Goal: Task Accomplishment & Management: Manage account settings

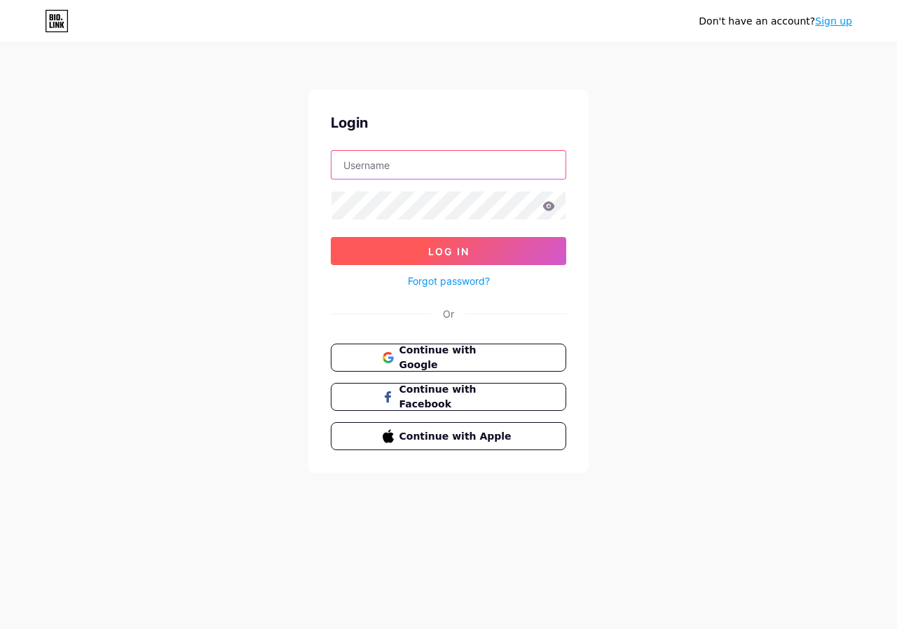
type input "[EMAIL_ADDRESS][DOMAIN_NAME]"
click at [388, 245] on button "Log In" at bounding box center [448, 251] width 235 height 28
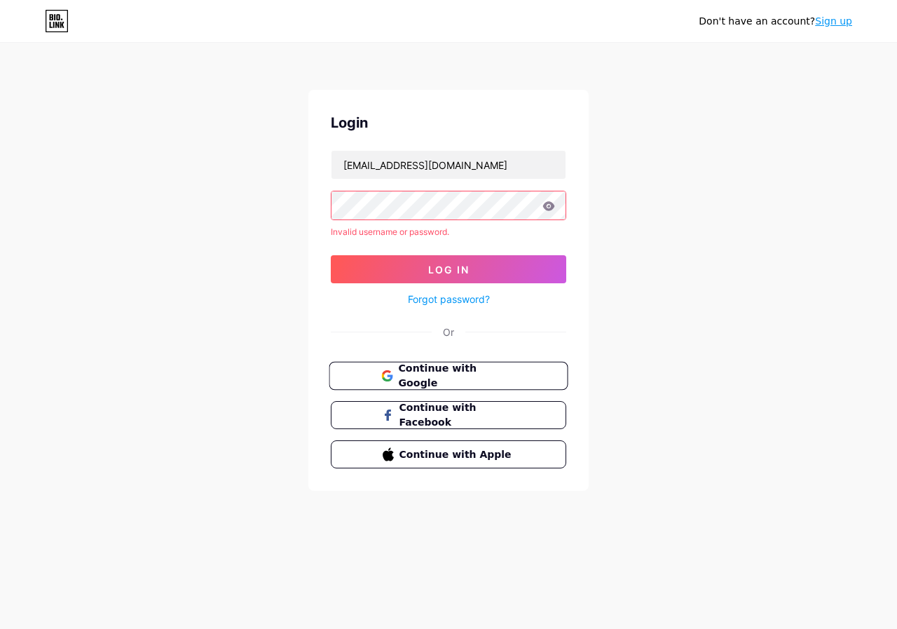
click at [416, 373] on span "Continue with Google" at bounding box center [456, 376] width 117 height 30
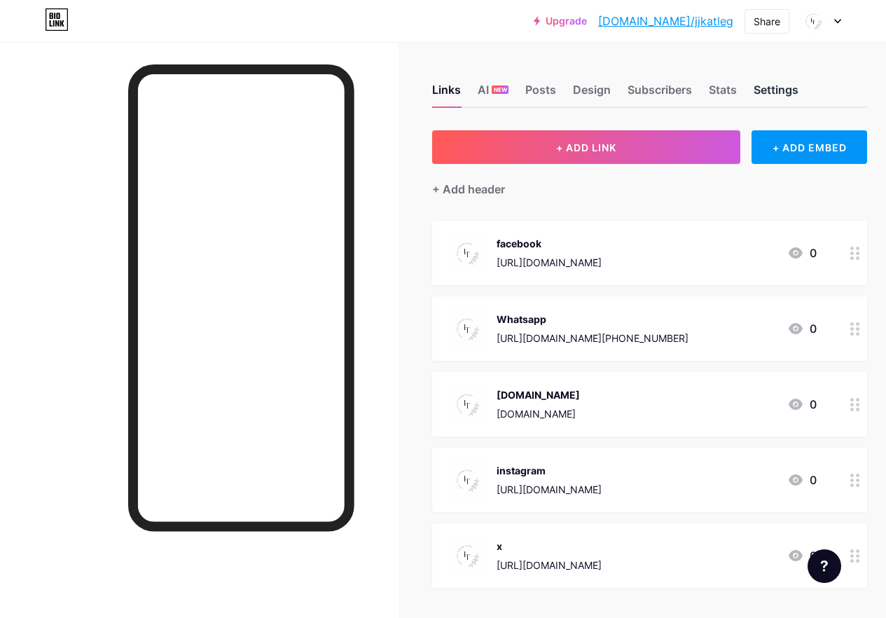
click at [762, 97] on div "Settings" at bounding box center [776, 93] width 45 height 25
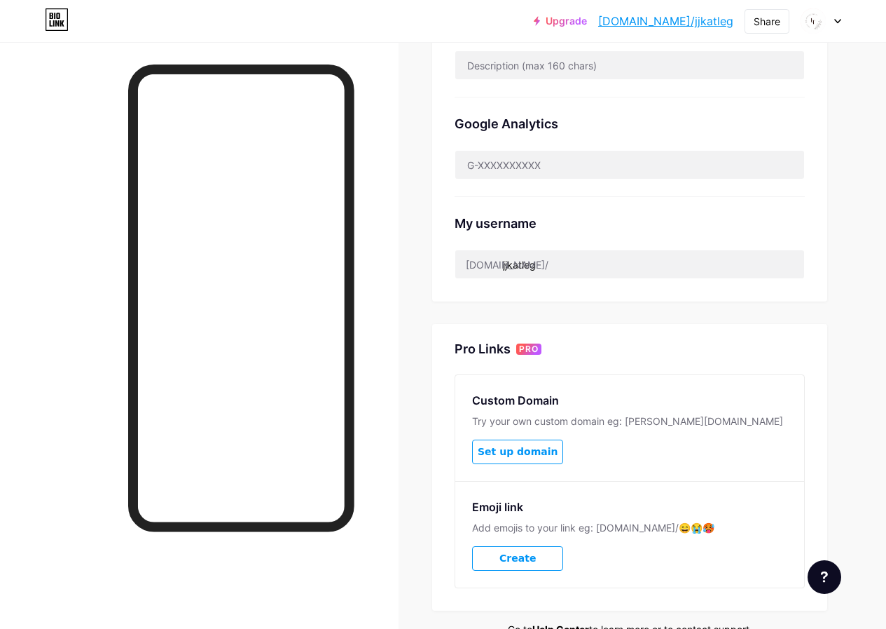
scroll to position [491, 0]
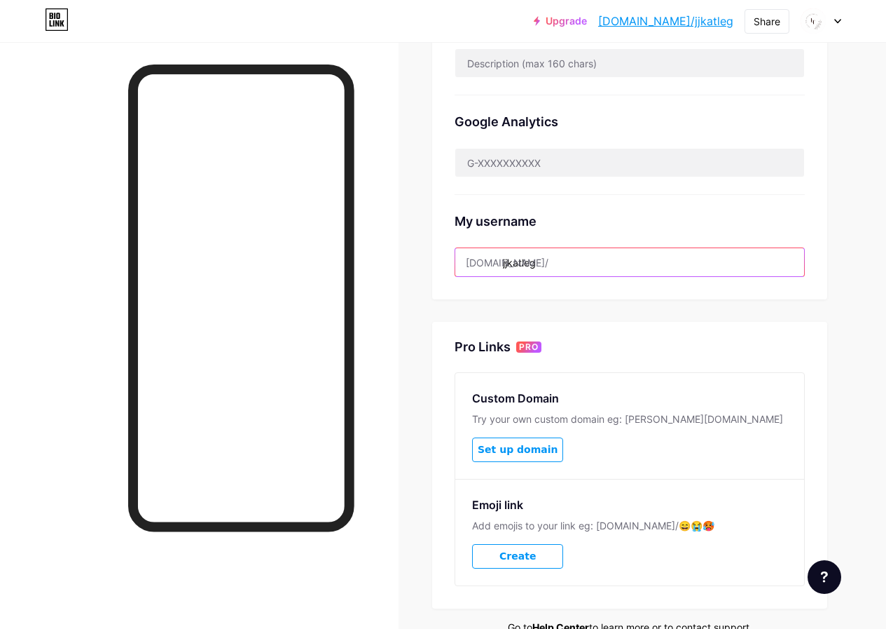
click at [554, 258] on input "jjkatleg" at bounding box center [629, 262] width 349 height 28
drag, startPoint x: 556, startPoint y: 258, endPoint x: 504, endPoint y: 270, distance: 53.2
click at [504, 270] on input "jjkatleg" at bounding box center [629, 262] width 349 height 28
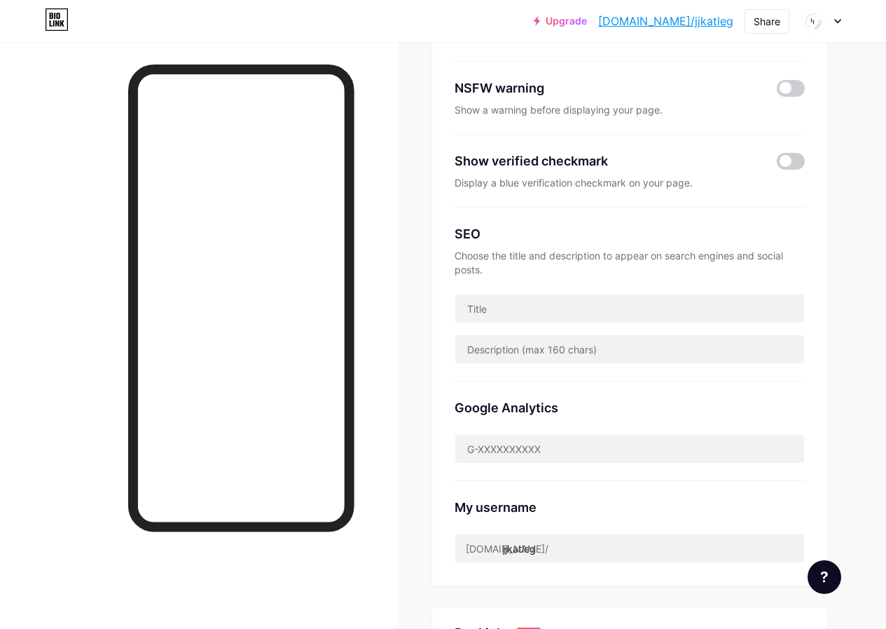
scroll to position [280, 0]
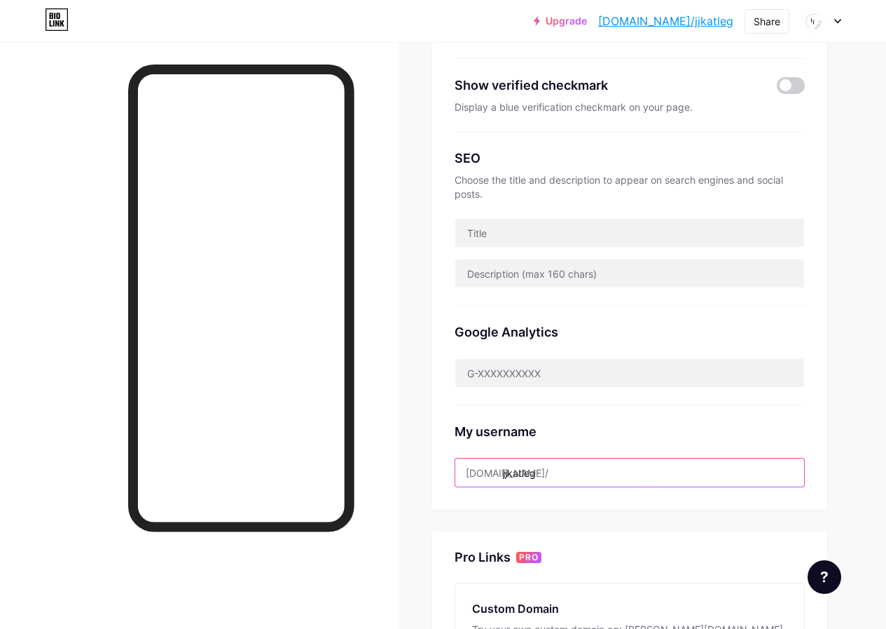
paste input "lelatatientity"
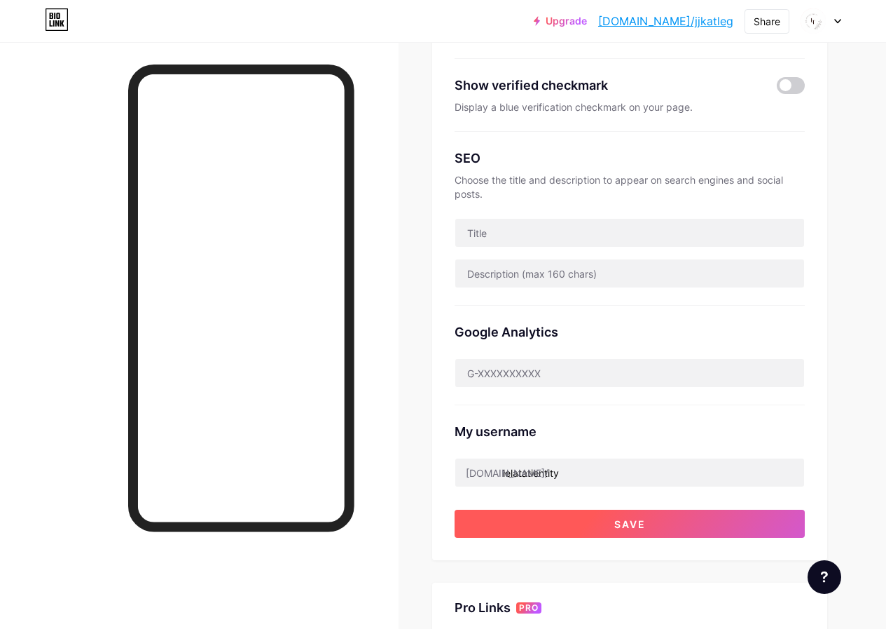
click at [598, 522] on button "Save" at bounding box center [630, 523] width 350 height 28
type input "LelaTatiEntity"
click at [597, 516] on button "Save" at bounding box center [630, 523] width 350 height 28
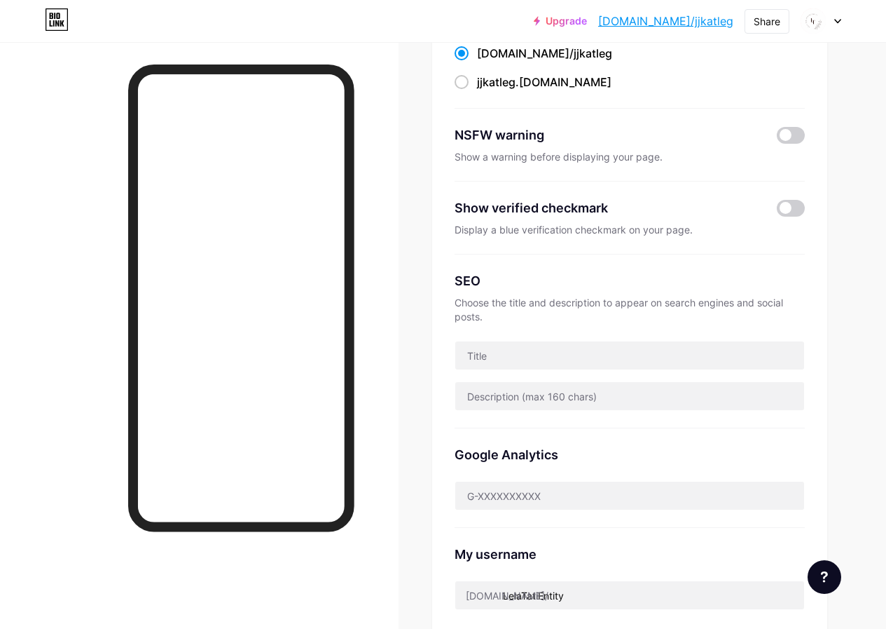
scroll to position [0, 0]
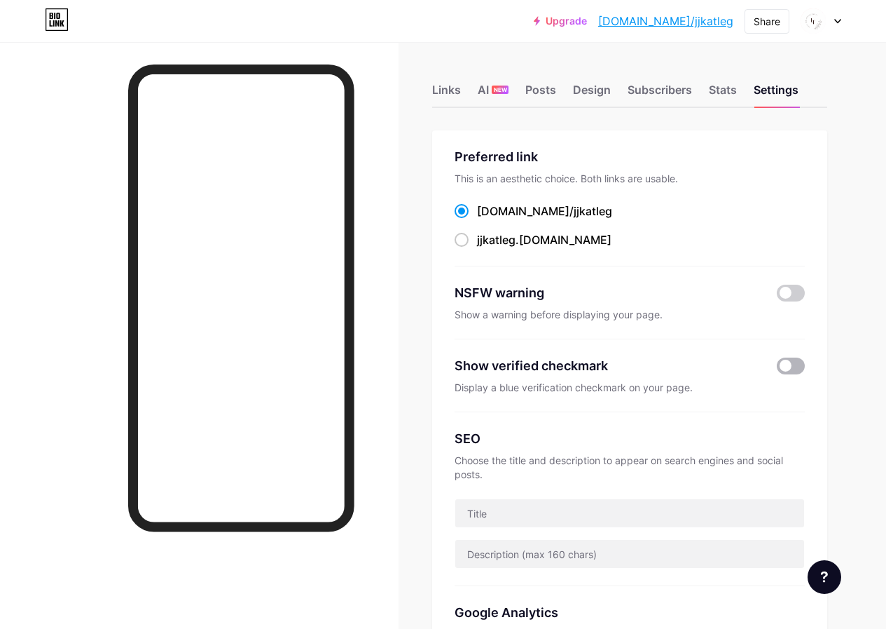
click at [783, 362] on span at bounding box center [791, 365] width 28 height 17
click at [777, 369] on input "checkbox" at bounding box center [777, 369] width 0 height 0
click at [566, 432] on div "SEO" at bounding box center [630, 438] width 350 height 19
click at [594, 95] on div "Design" at bounding box center [592, 93] width 38 height 25
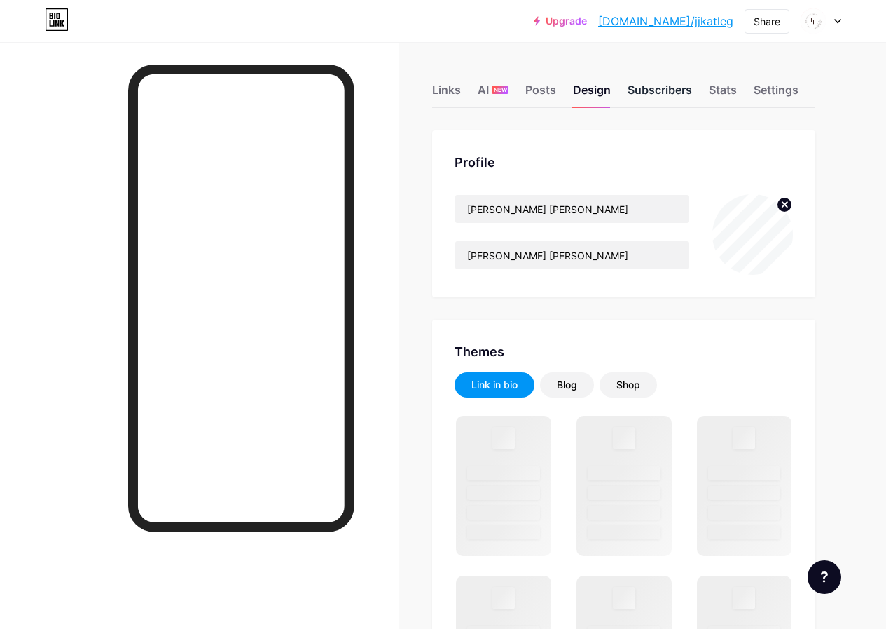
click at [652, 88] on div "Subscribers" at bounding box center [660, 93] width 64 height 25
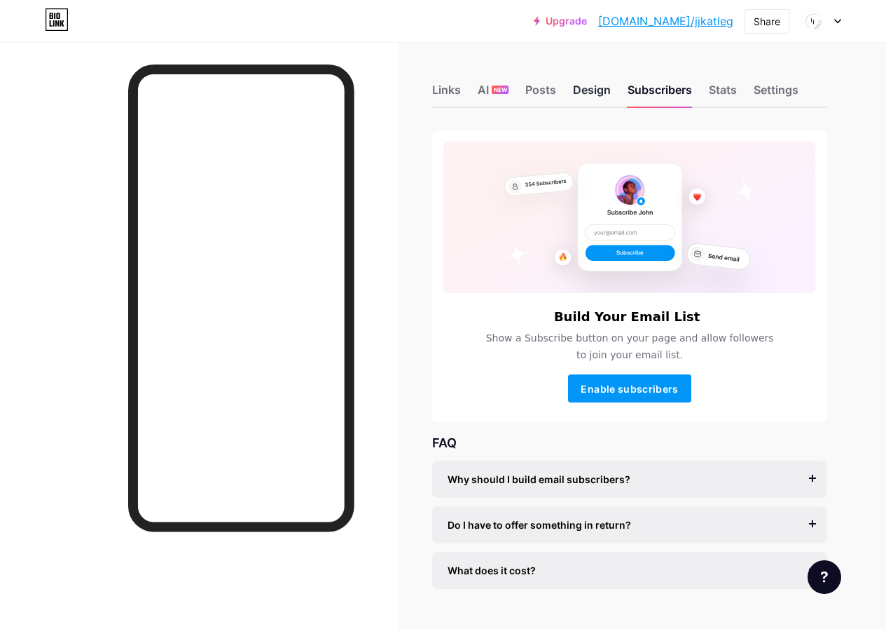
click at [611, 88] on div "Design" at bounding box center [592, 93] width 38 height 25
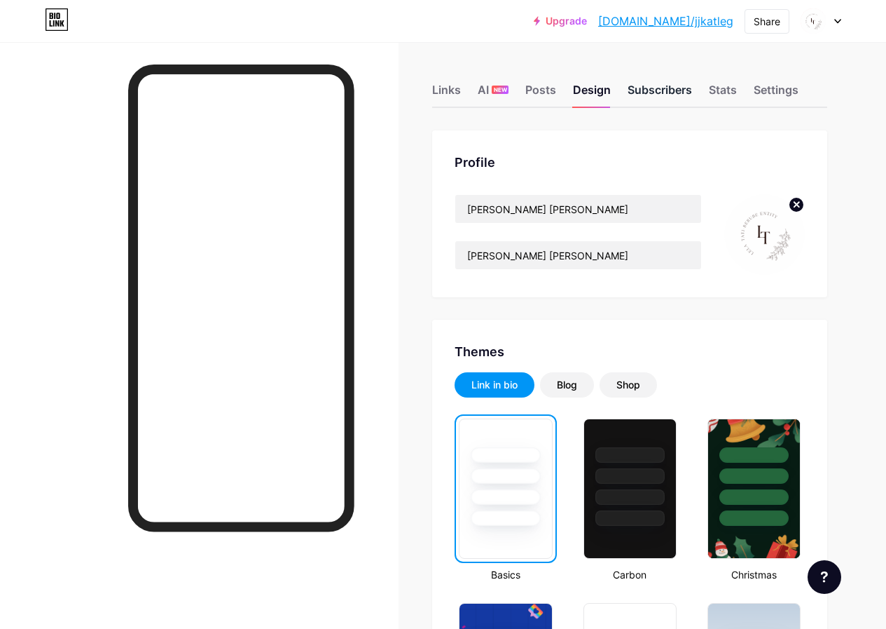
click at [657, 89] on div "Subscribers" at bounding box center [660, 93] width 64 height 25
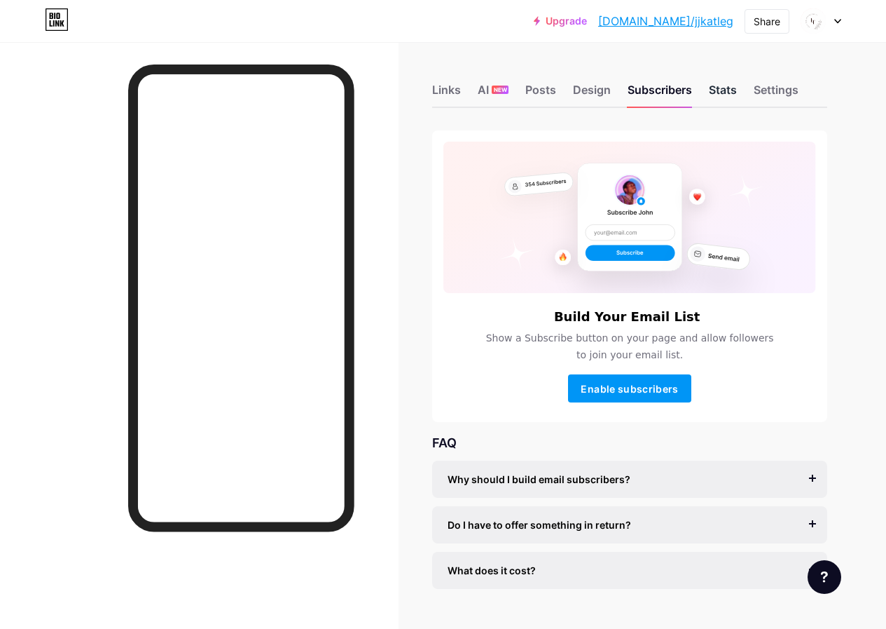
click at [724, 94] on div "Stats" at bounding box center [723, 93] width 28 height 25
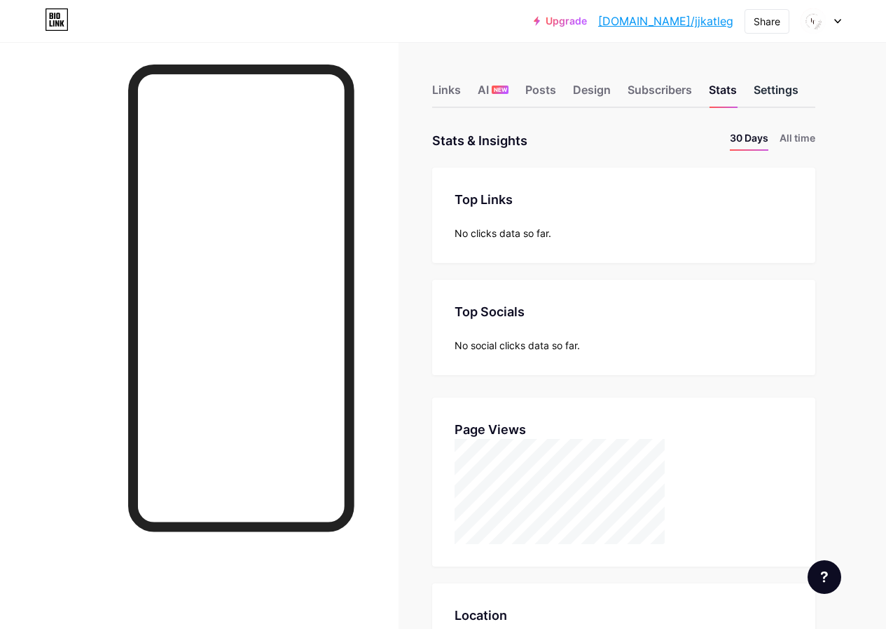
click at [779, 101] on div "Settings" at bounding box center [776, 93] width 45 height 25
click at [781, 95] on div "Settings" at bounding box center [776, 93] width 45 height 25
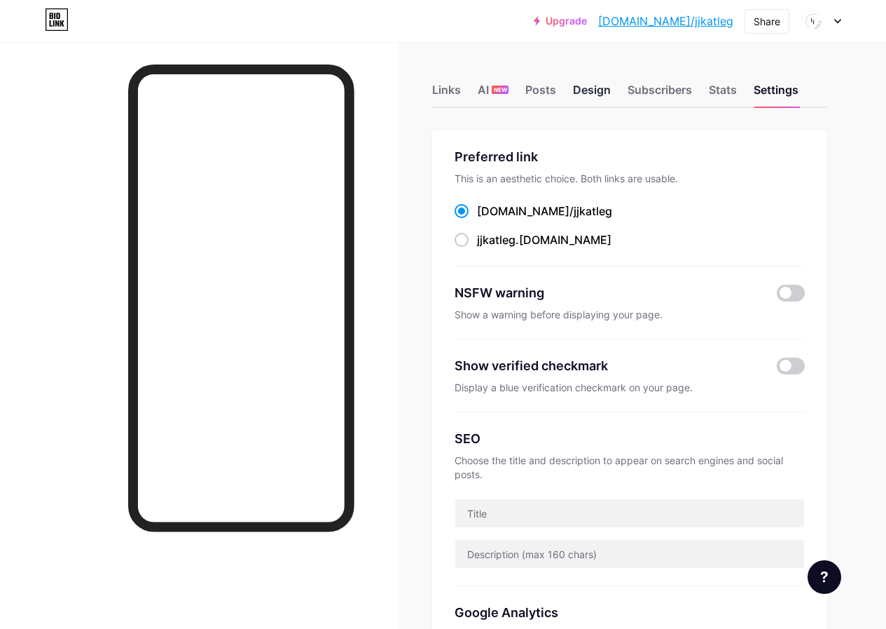
click at [592, 89] on div "Design" at bounding box center [592, 93] width 38 height 25
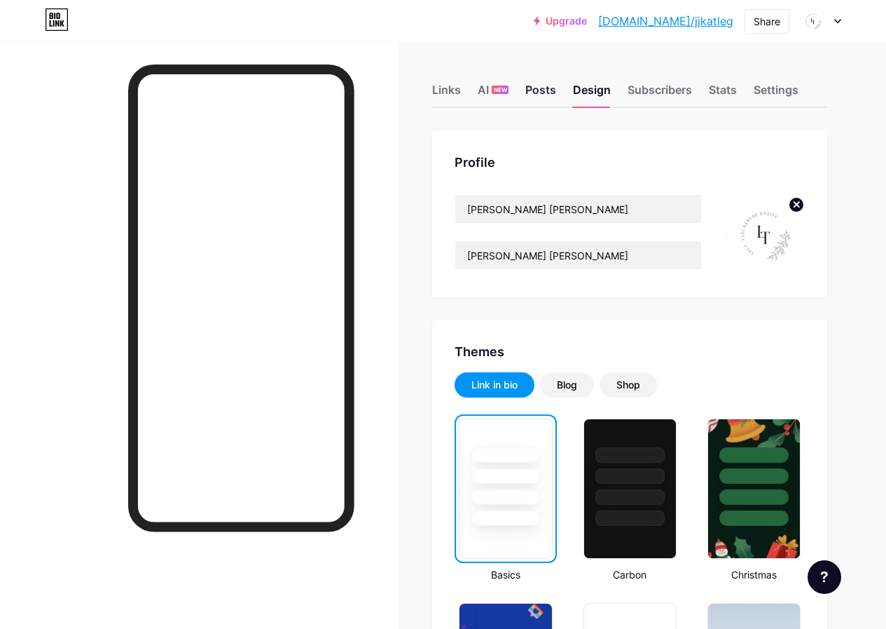
click at [554, 91] on div "Posts" at bounding box center [541, 93] width 31 height 25
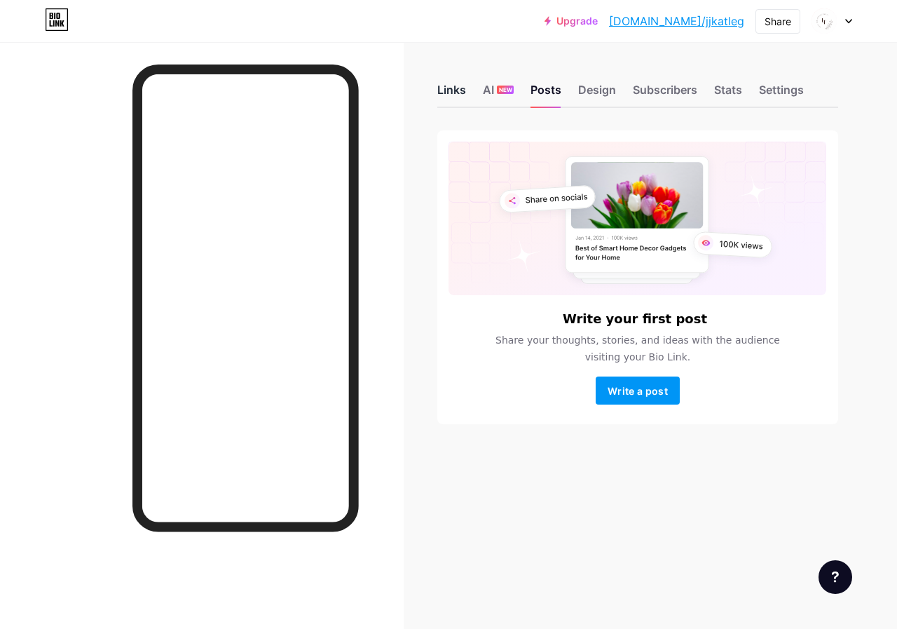
click at [448, 95] on div "Links" at bounding box center [451, 93] width 29 height 25
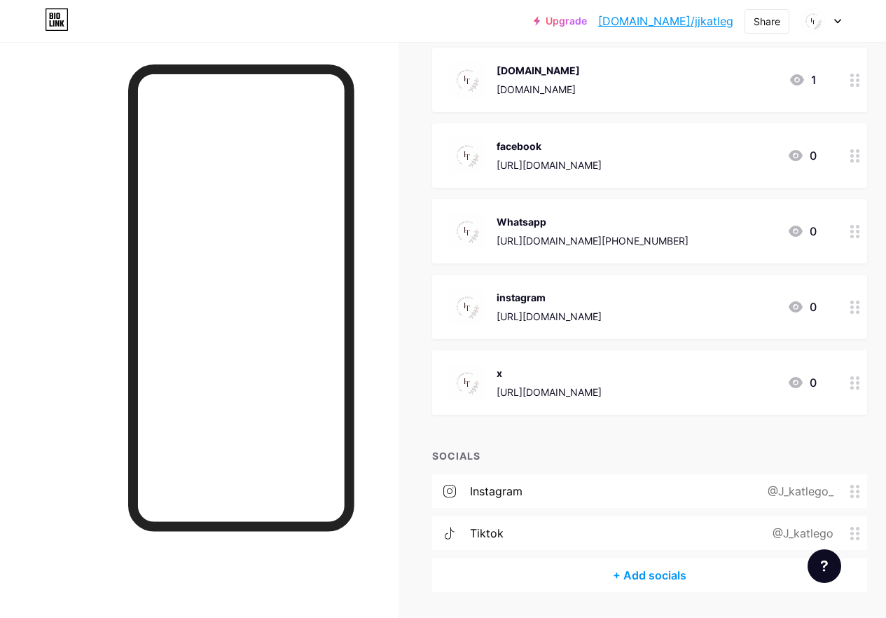
scroll to position [217, 0]
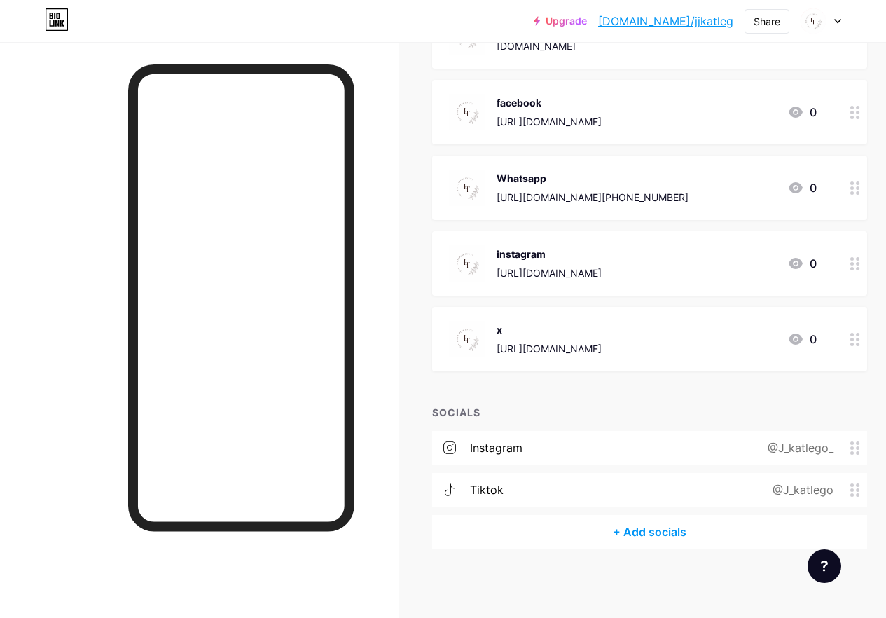
click at [602, 338] on div "x [URL][DOMAIN_NAME]" at bounding box center [549, 339] width 105 height 36
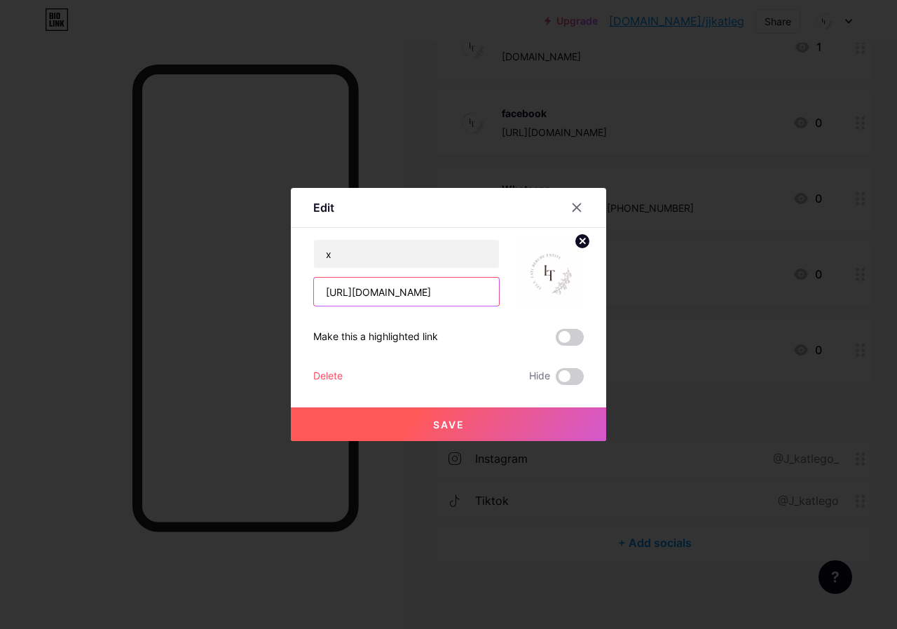
scroll to position [0, 153]
drag, startPoint x: 439, startPoint y: 296, endPoint x: 366, endPoint y: 301, distance: 73.0
click at [366, 301] on input "[URL][DOMAIN_NAME]" at bounding box center [406, 291] width 185 height 28
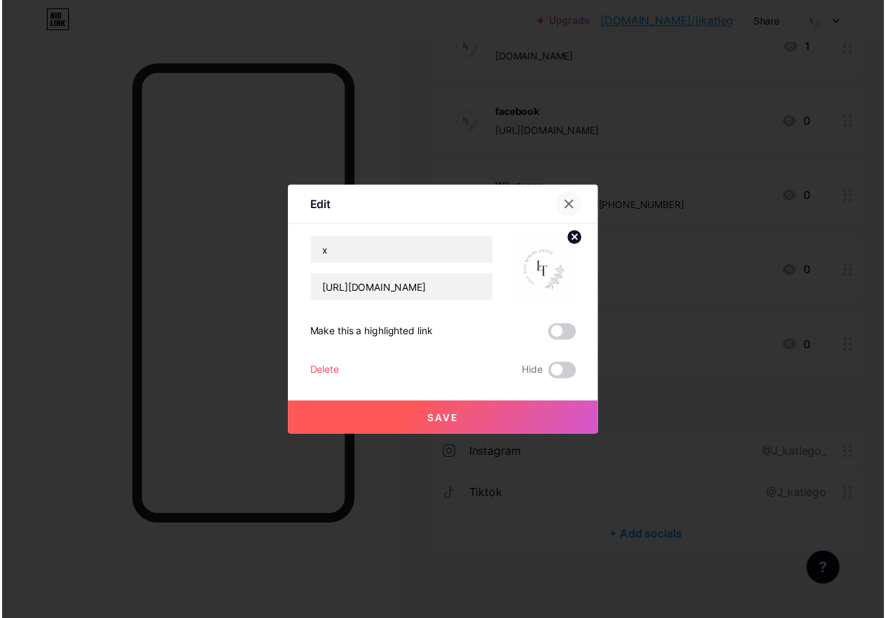
scroll to position [0, 0]
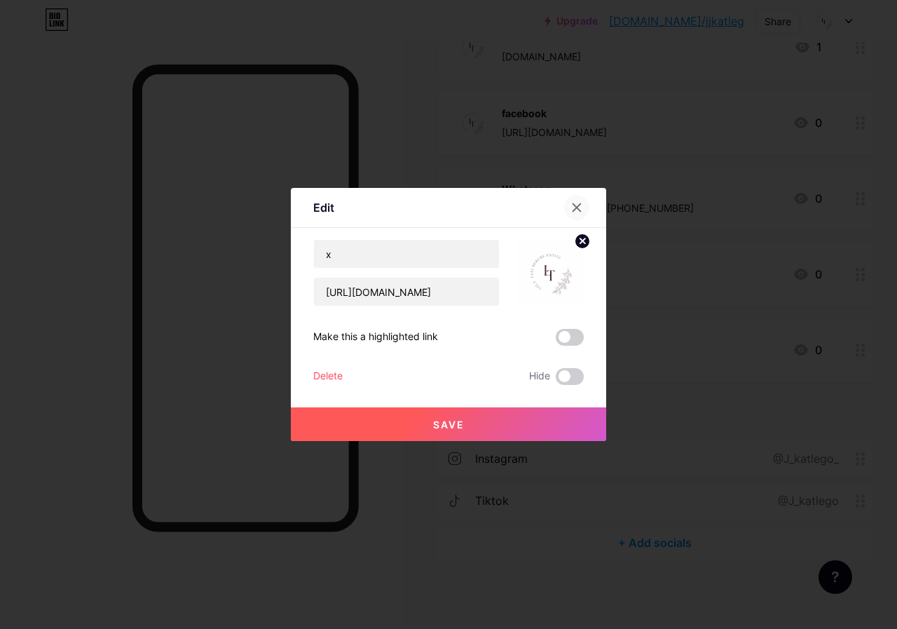
click at [569, 214] on div at bounding box center [576, 207] width 25 height 25
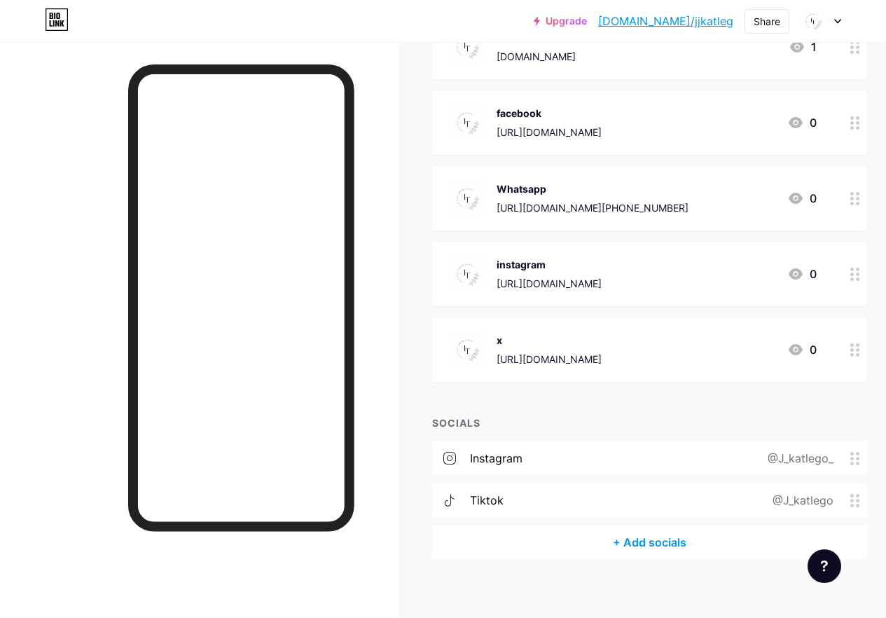
click at [806, 497] on div "@J_katlego" at bounding box center [801, 500] width 100 height 17
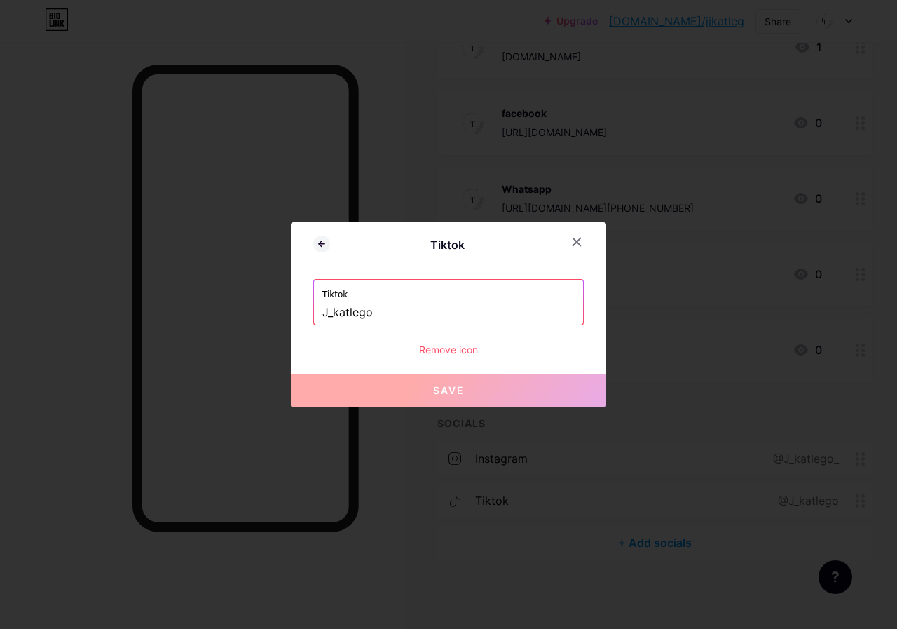
drag, startPoint x: 386, startPoint y: 308, endPoint x: 322, endPoint y: 315, distance: 64.9
click at [322, 315] on div "Tiktok J_katlego" at bounding box center [448, 302] width 269 height 45
drag, startPoint x: 339, startPoint y: 315, endPoint x: 356, endPoint y: 313, distance: 16.9
paste input "@lela_tati_berube"
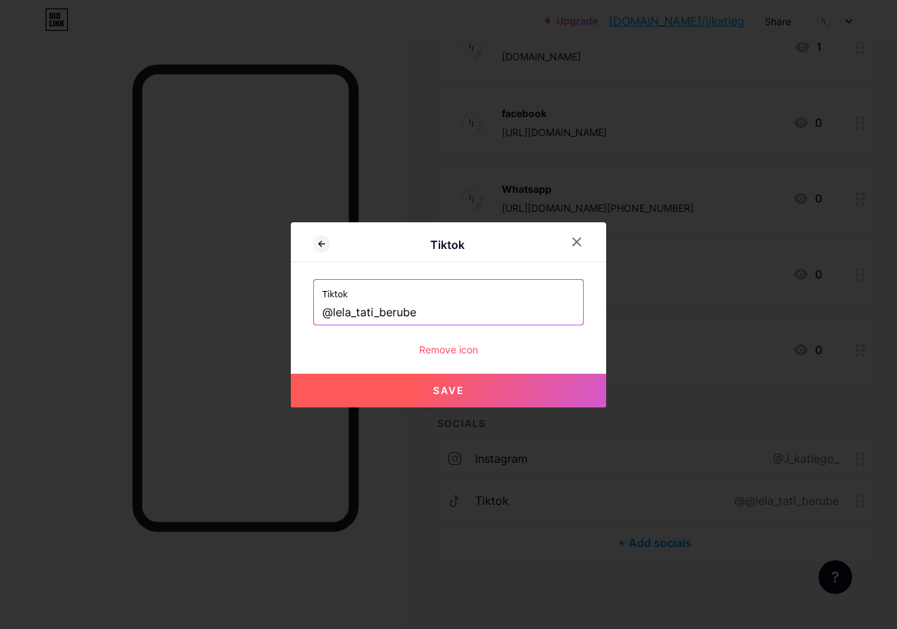
click at [449, 387] on span "Save" at bounding box center [449, 390] width 32 height 12
click at [451, 391] on span "Save" at bounding box center [449, 390] width 32 height 12
click at [451, 391] on span at bounding box center [448, 390] width 18 height 18
click at [451, 391] on span at bounding box center [448, 390] width 15 height 15
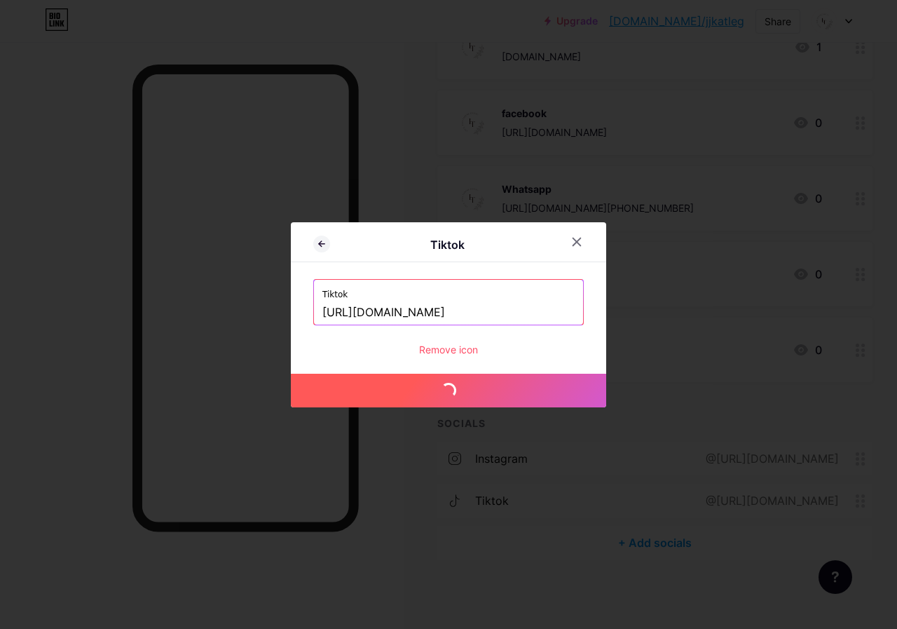
click at [451, 391] on span at bounding box center [448, 389] width 17 height 17
click at [451, 381] on button "Save" at bounding box center [448, 391] width 315 height 34
click at [454, 315] on input "[URL][DOMAIN_NAME]" at bounding box center [448, 313] width 252 height 24
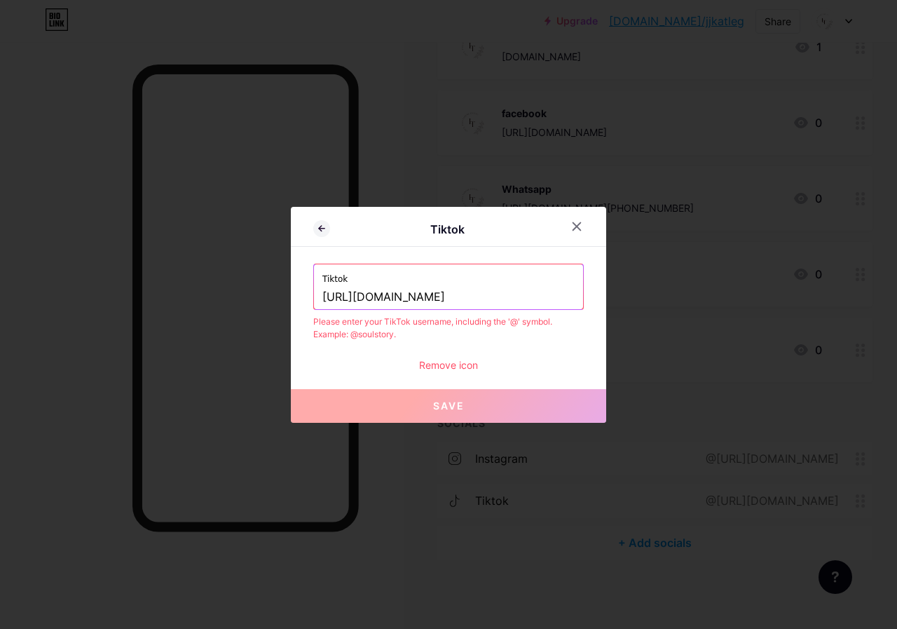
click at [472, 300] on input "[URL][DOMAIN_NAME]" at bounding box center [448, 297] width 252 height 24
type input "[URL][DOMAIN_NAME]"
click at [576, 226] on icon at bounding box center [577, 226] width 8 height 8
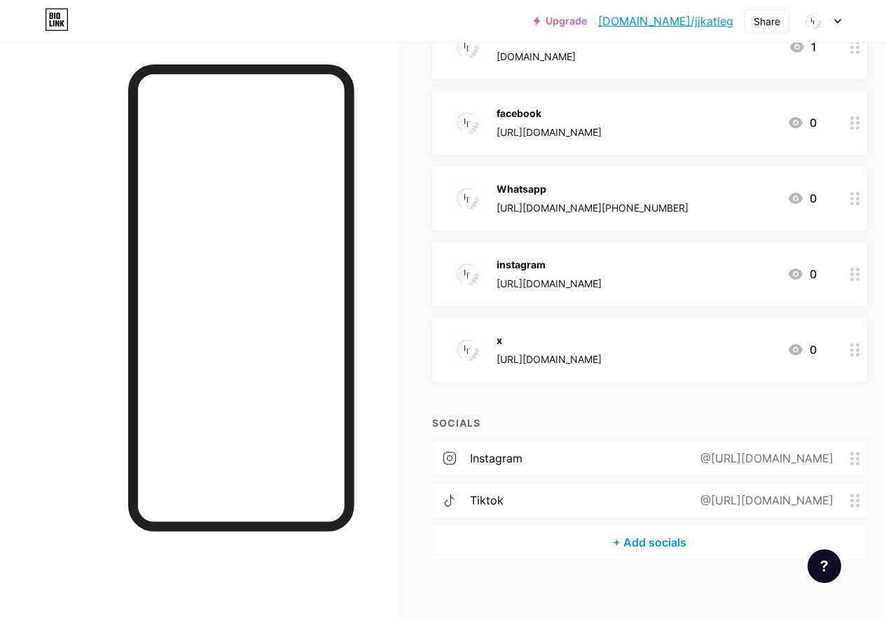
click at [795, 498] on div "@[URL][DOMAIN_NAME]" at bounding box center [764, 500] width 172 height 17
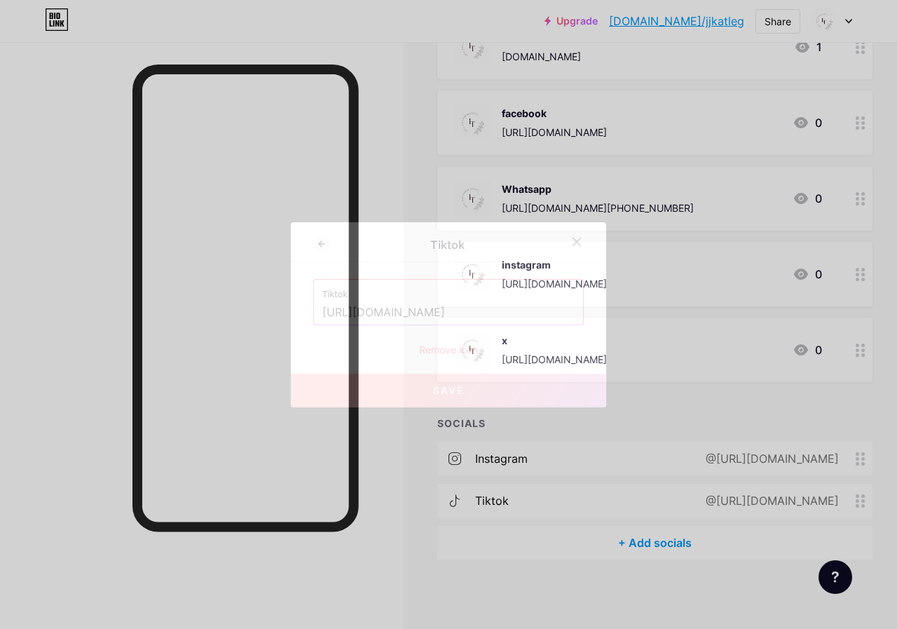
click at [507, 313] on input "[URL][DOMAIN_NAME]" at bounding box center [448, 313] width 252 height 24
drag, startPoint x: 511, startPoint y: 312, endPoint x: 337, endPoint y: 335, distance: 175.3
click at [288, 342] on div "Tiktok Tiktok [URL][DOMAIN_NAME] Remove icon Save" at bounding box center [448, 314] width 897 height 629
paste input "@lela_tati_"
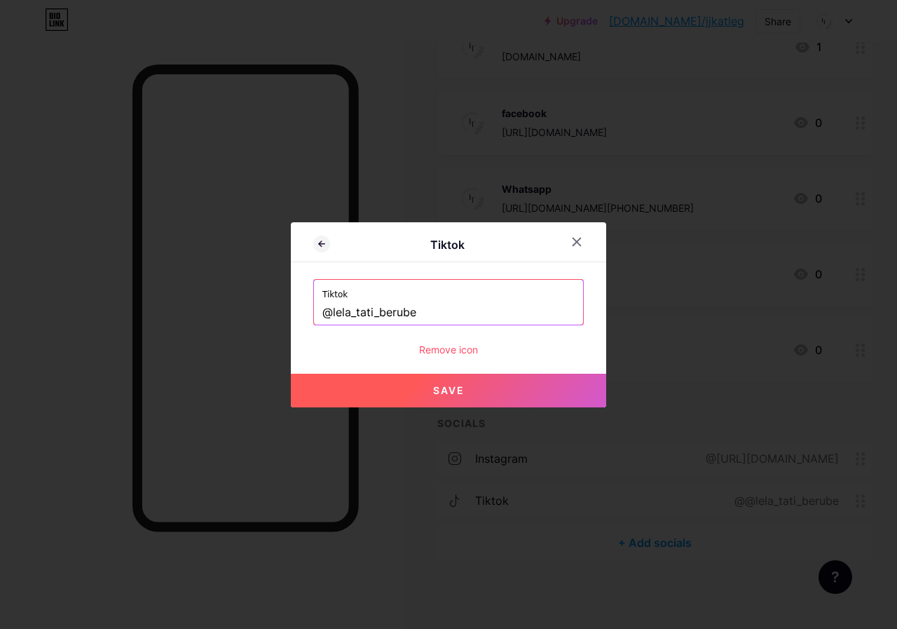
click at [449, 385] on span "Save" at bounding box center [449, 390] width 32 height 12
type input "[URL][DOMAIN_NAME]"
click at [471, 386] on button "Save" at bounding box center [448, 391] width 315 height 34
click at [575, 246] on icon at bounding box center [576, 241] width 11 height 11
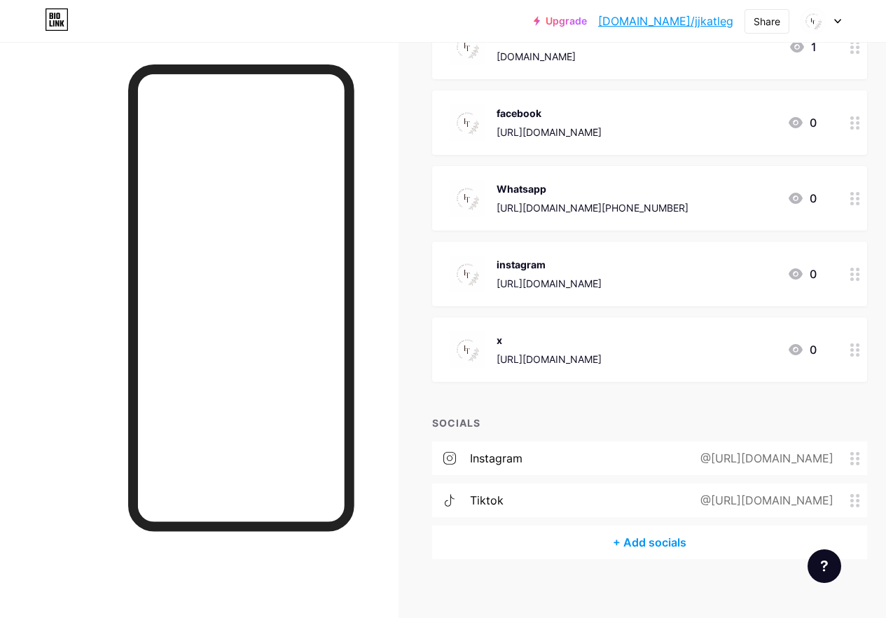
click at [851, 500] on div "@[URL][DOMAIN_NAME]" at bounding box center [764, 500] width 172 height 17
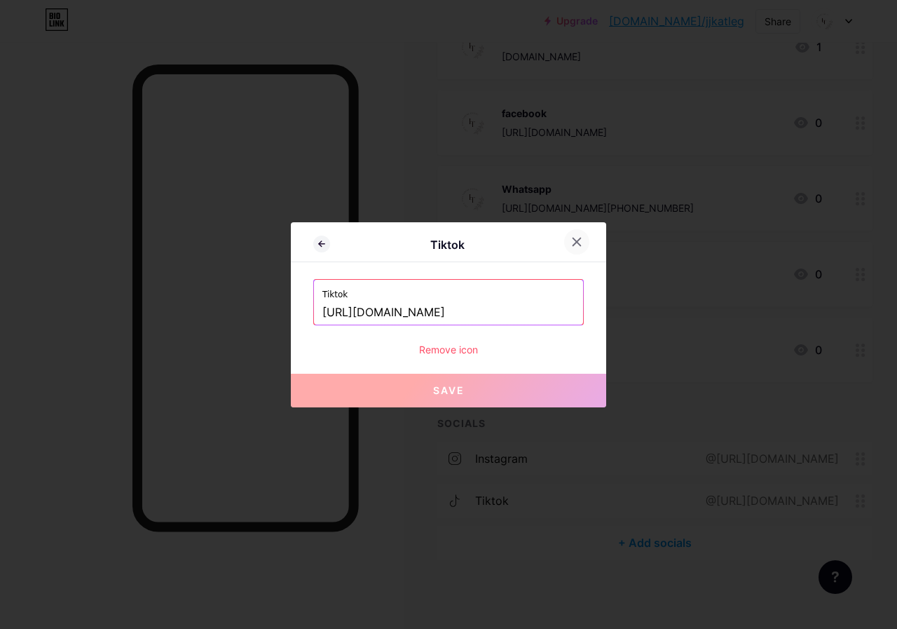
click at [574, 245] on icon at bounding box center [576, 241] width 11 height 11
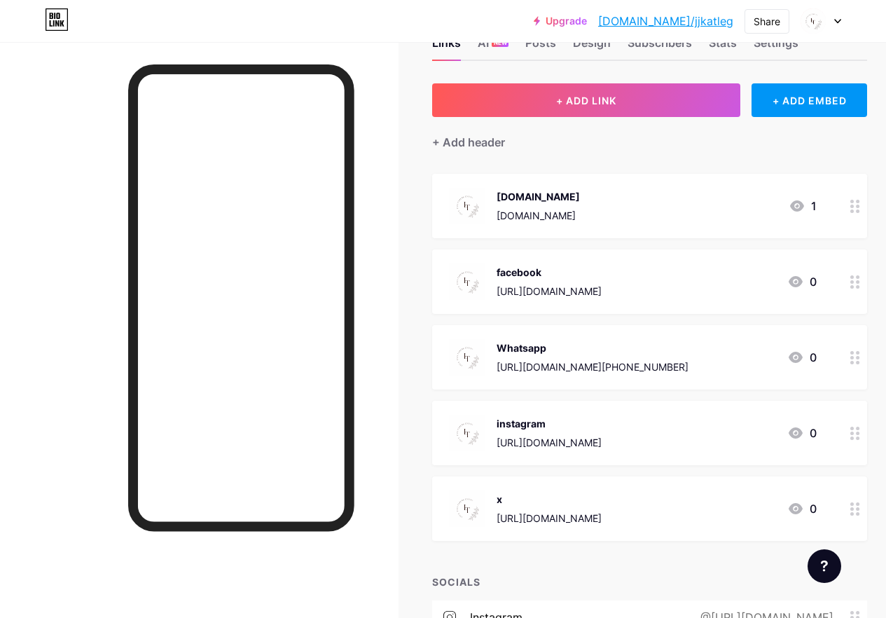
scroll to position [210, 0]
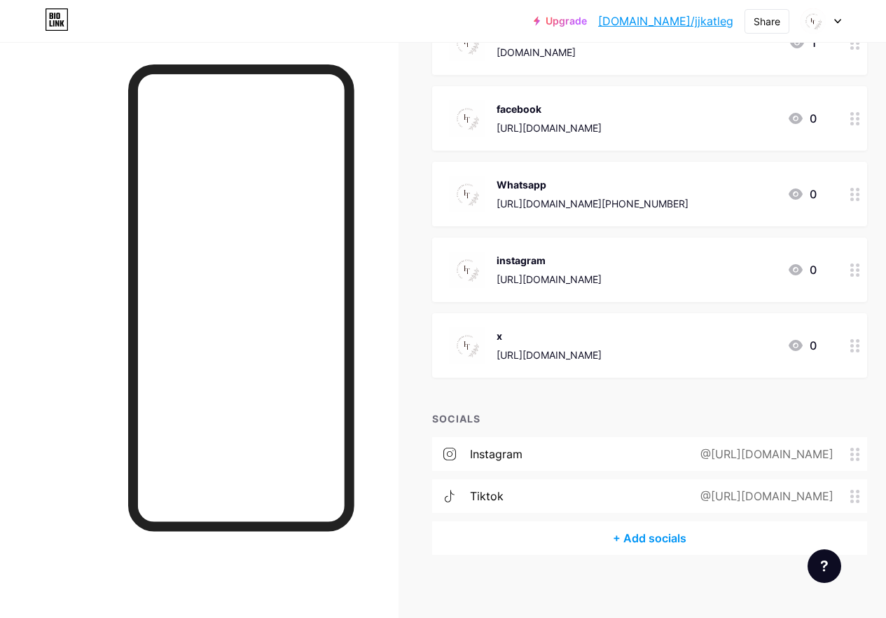
drag, startPoint x: 855, startPoint y: 454, endPoint x: 841, endPoint y: 468, distance: 19.8
click at [841, 468] on div "instagram @[URL][DOMAIN_NAME]" at bounding box center [649, 454] width 435 height 34
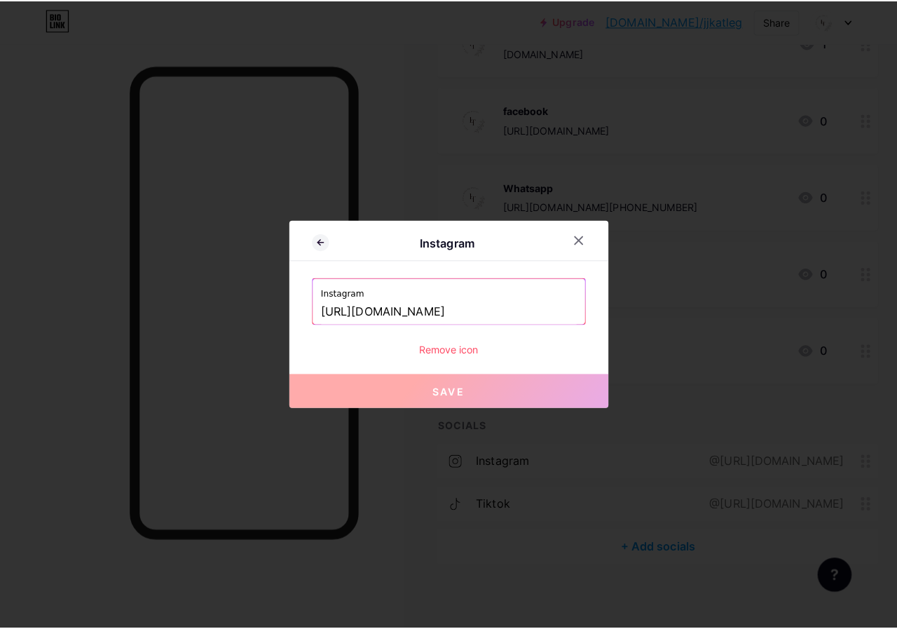
scroll to position [206, 0]
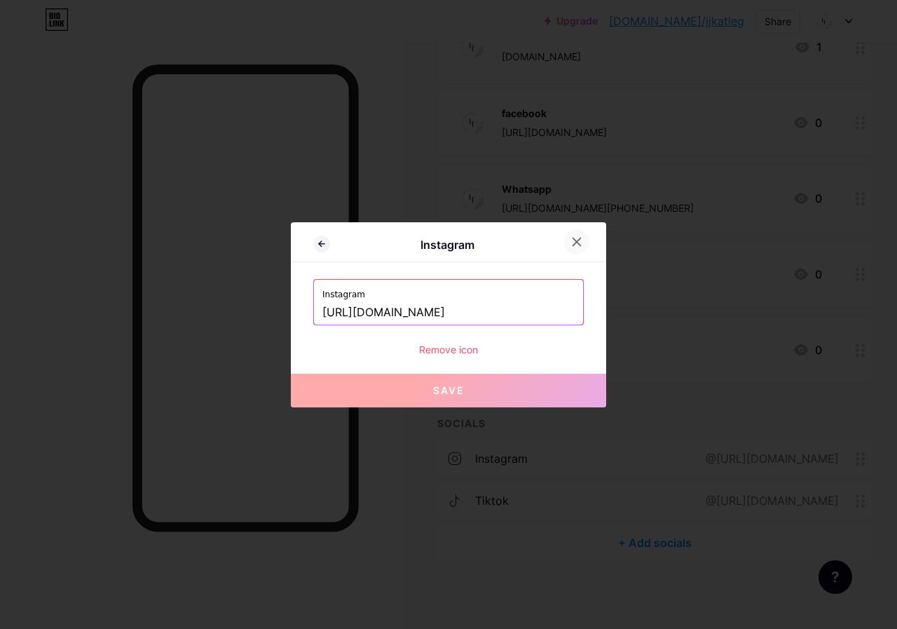
click at [572, 240] on icon at bounding box center [576, 241] width 11 height 11
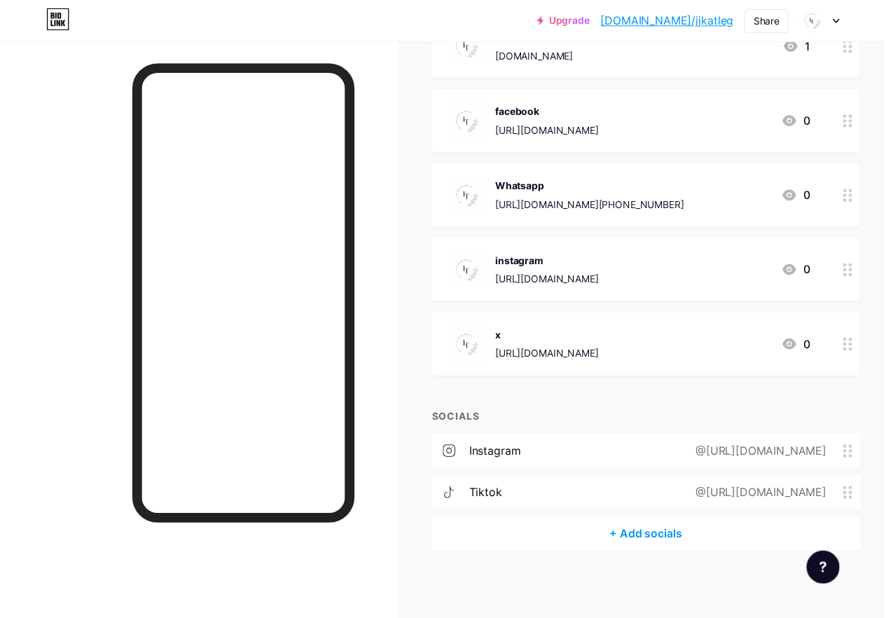
scroll to position [210, 0]
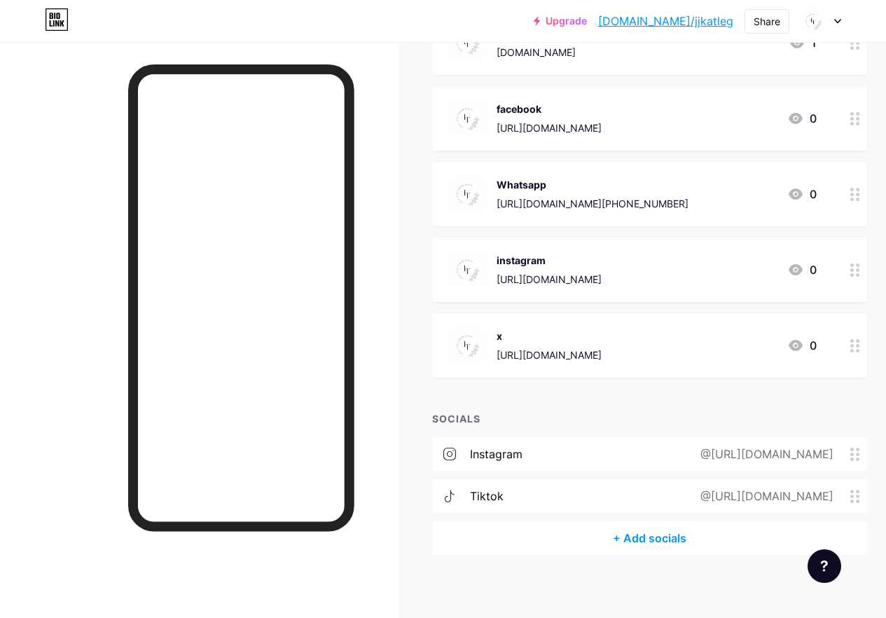
drag, startPoint x: 851, startPoint y: 451, endPoint x: 598, endPoint y: 403, distance: 257.4
click at [598, 403] on div "+ ADD LINK + ADD EMBED + Add header [DOMAIN_NAME] [DOMAIN_NAME] 1 facebook [URL…" at bounding box center [649, 237] width 435 height 635
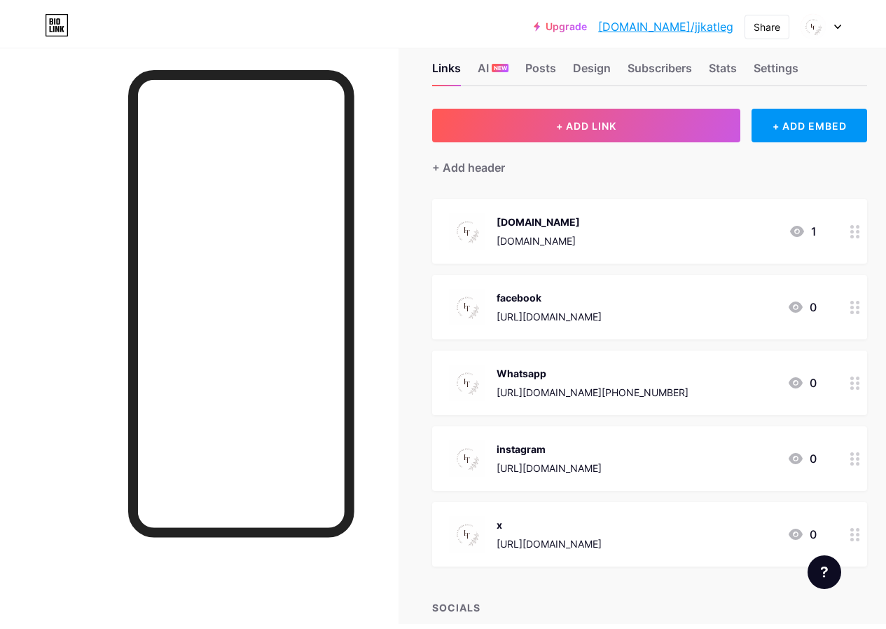
scroll to position [0, 0]
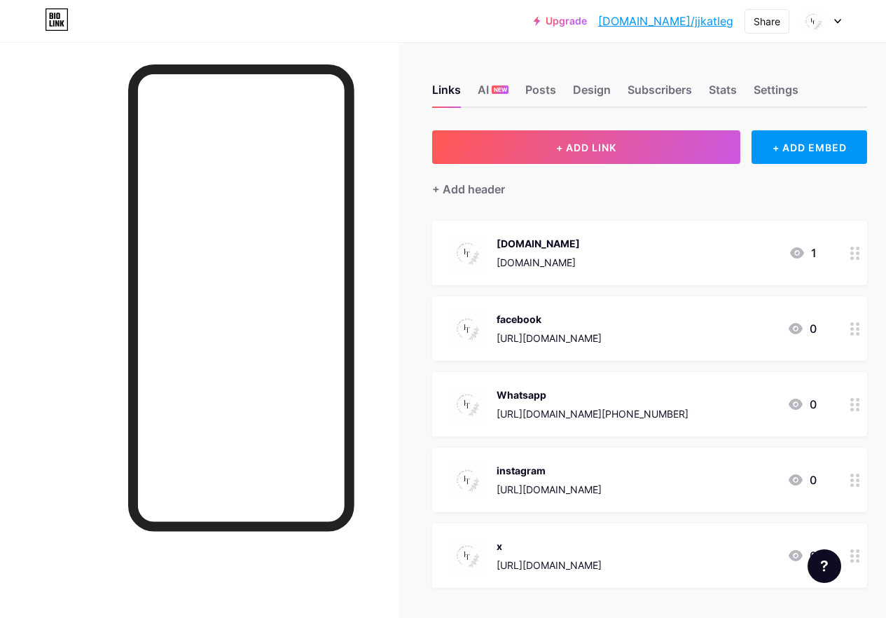
click at [589, 80] on div "Links AI NEW Posts Design Subscribers Stats Settings" at bounding box center [649, 83] width 435 height 49
click at [589, 86] on div "Design" at bounding box center [592, 93] width 38 height 25
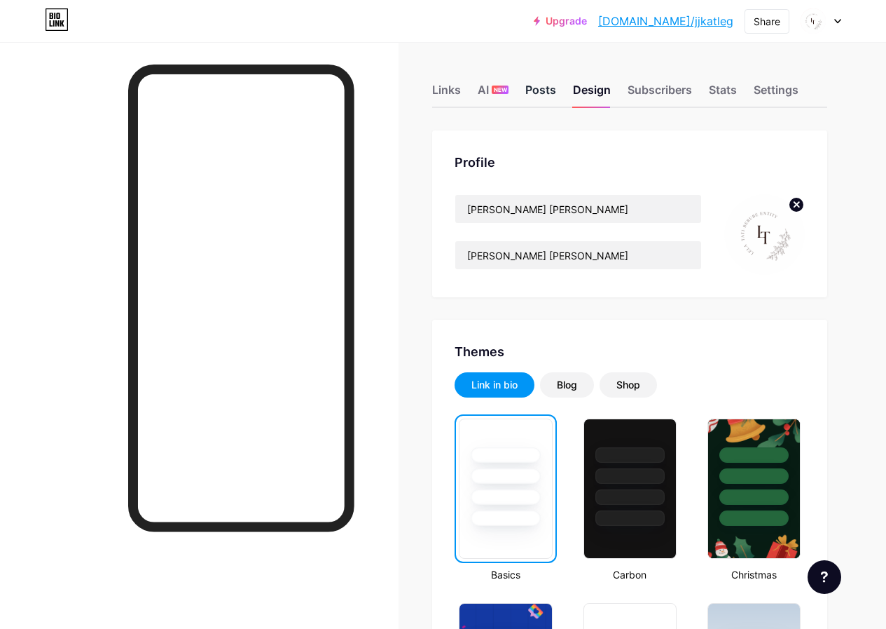
click at [554, 88] on div "Posts" at bounding box center [541, 93] width 31 height 25
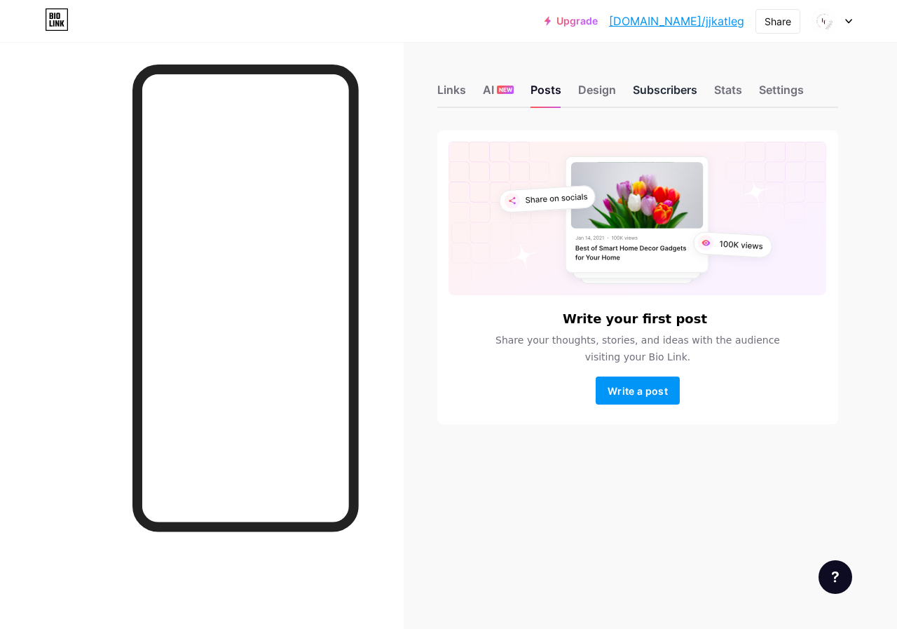
click at [691, 88] on div "Subscribers" at bounding box center [665, 93] width 64 height 25
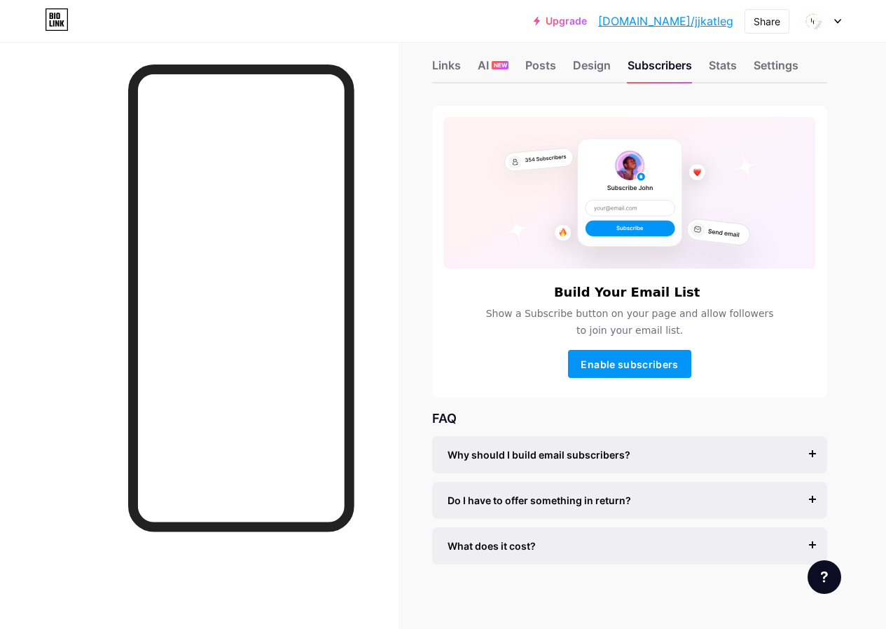
scroll to position [28, 0]
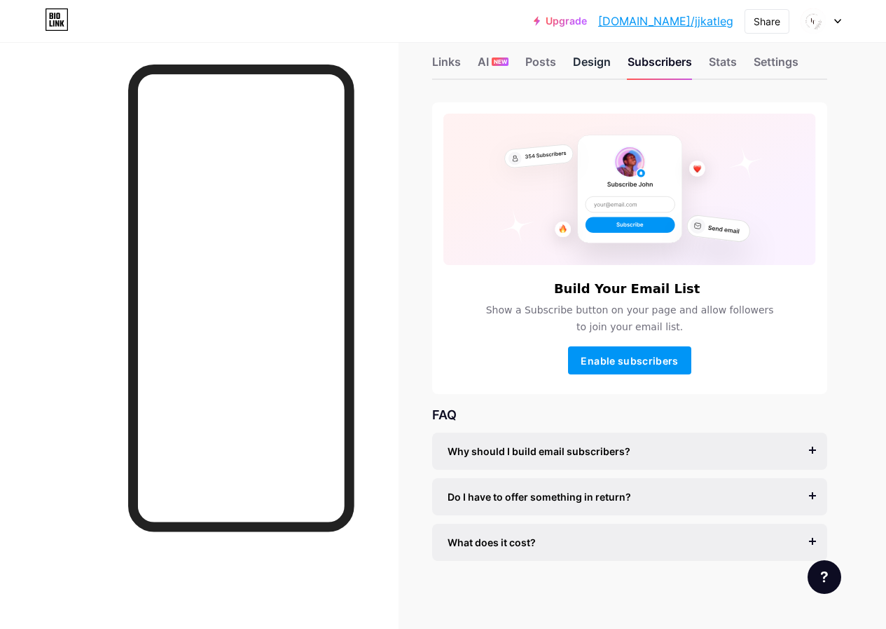
click at [590, 64] on div "Design" at bounding box center [592, 65] width 38 height 25
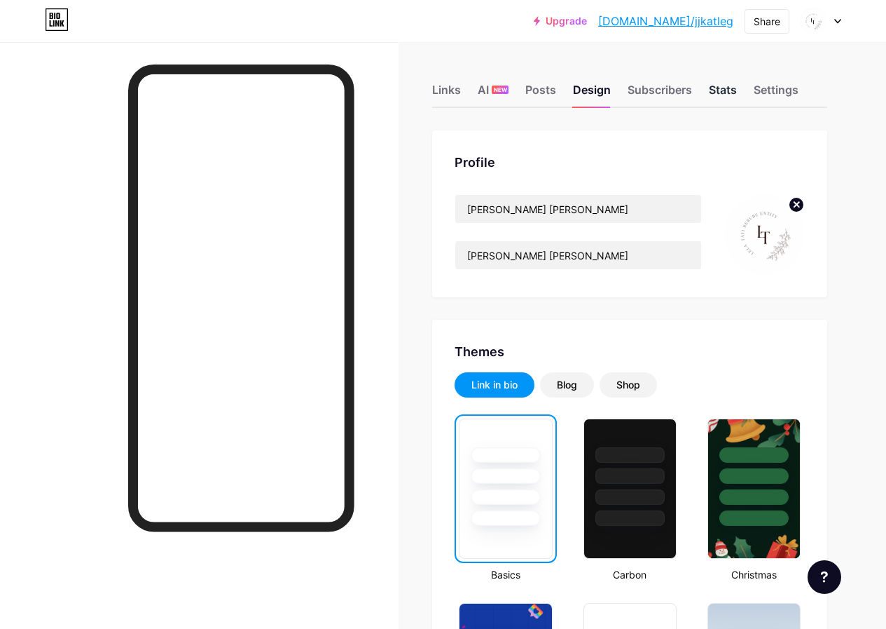
click at [732, 90] on div "Stats" at bounding box center [723, 93] width 28 height 25
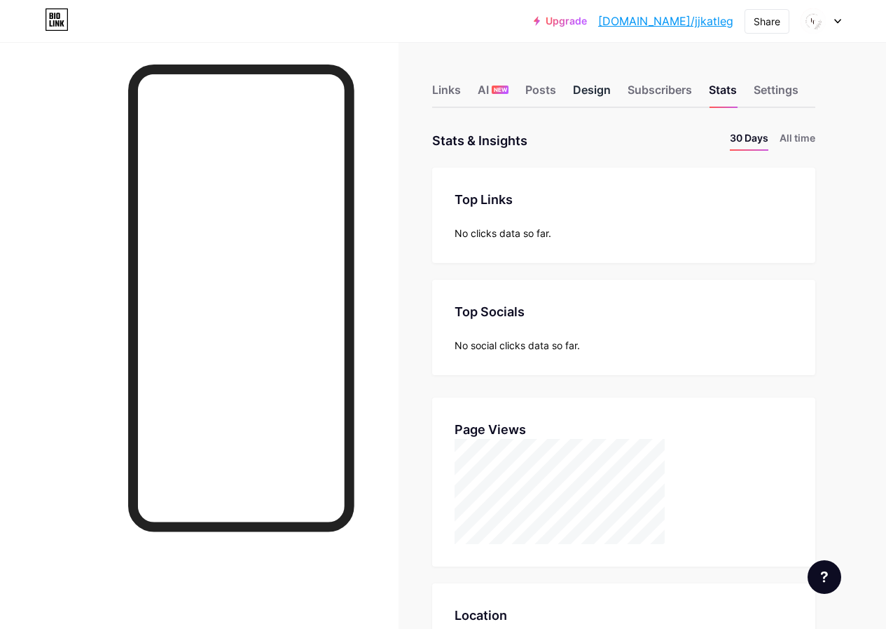
click at [605, 97] on div "Design" at bounding box center [592, 93] width 38 height 25
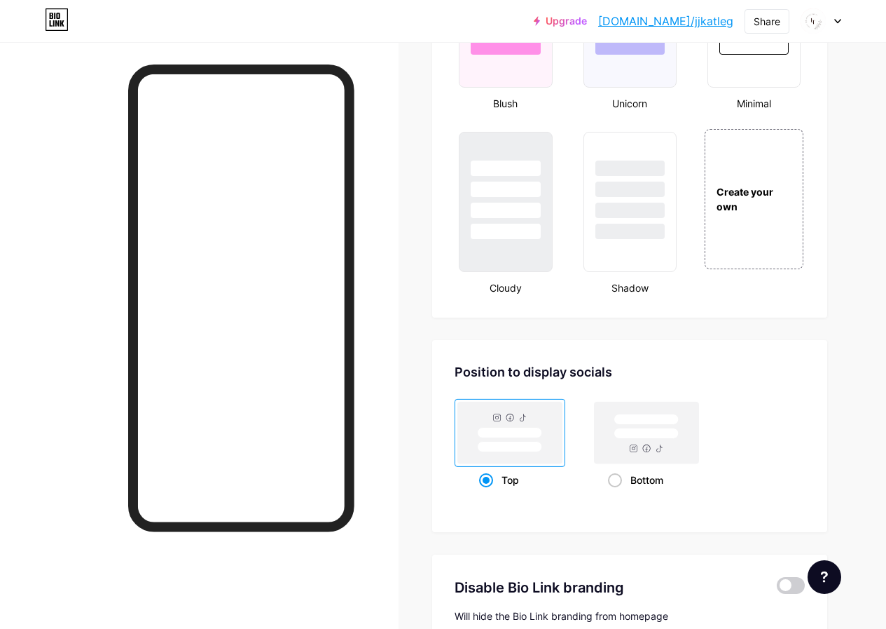
scroll to position [1612, 0]
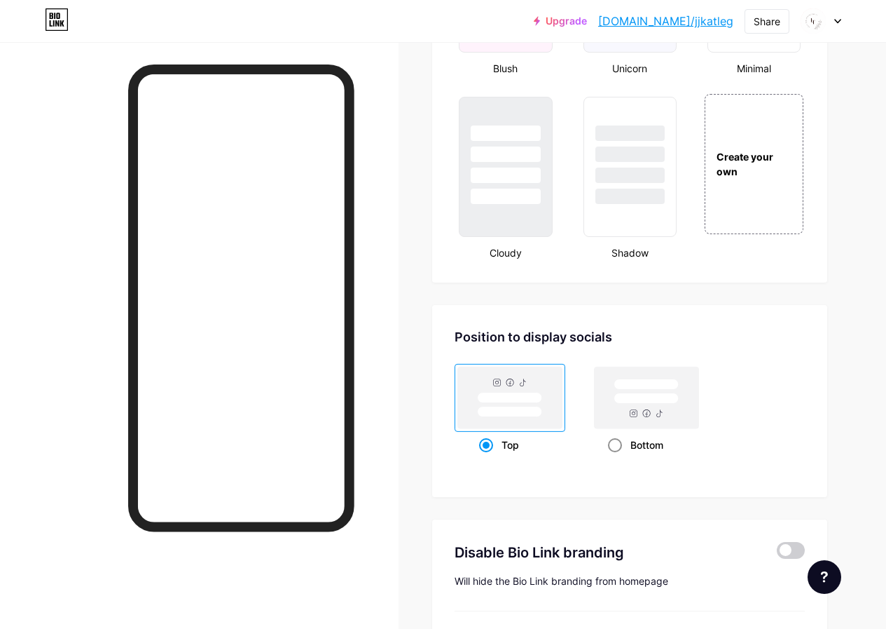
click at [622, 444] on span at bounding box center [615, 445] width 14 height 14
click at [617, 458] on input "Bottom" at bounding box center [612, 462] width 9 height 9
radio input "true"
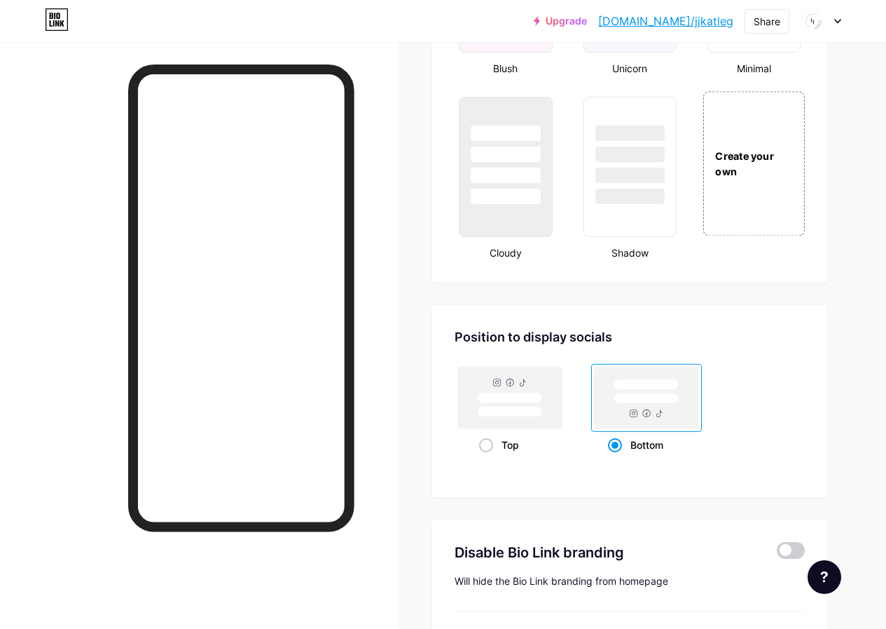
scroll to position [1472, 0]
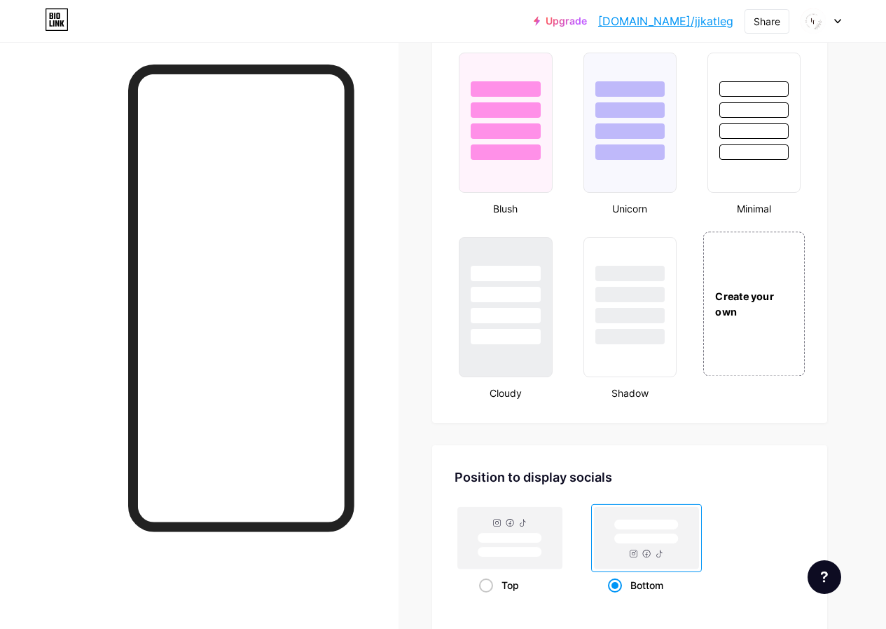
click at [740, 298] on div "Create your own" at bounding box center [754, 304] width 100 height 30
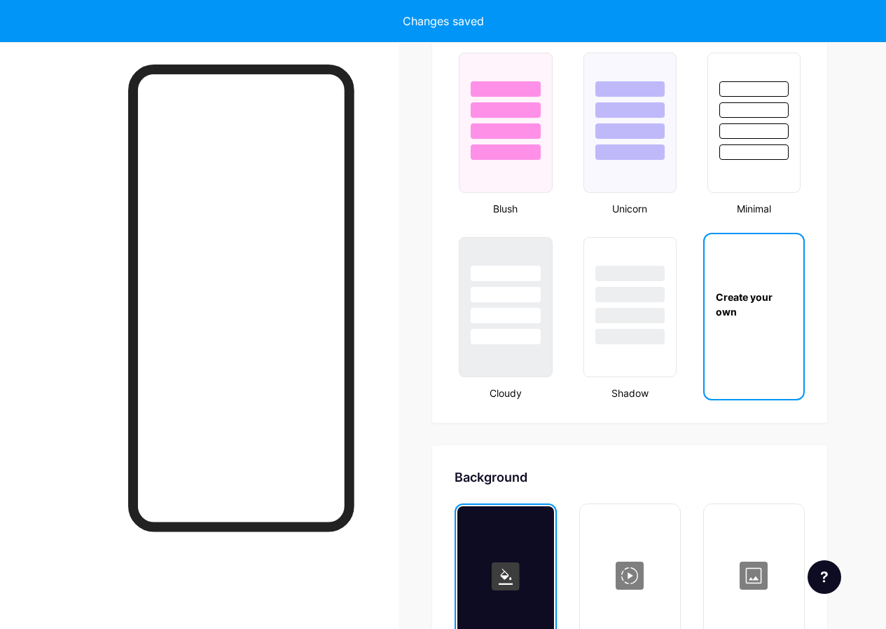
type input "#ffffff"
type input "#000000"
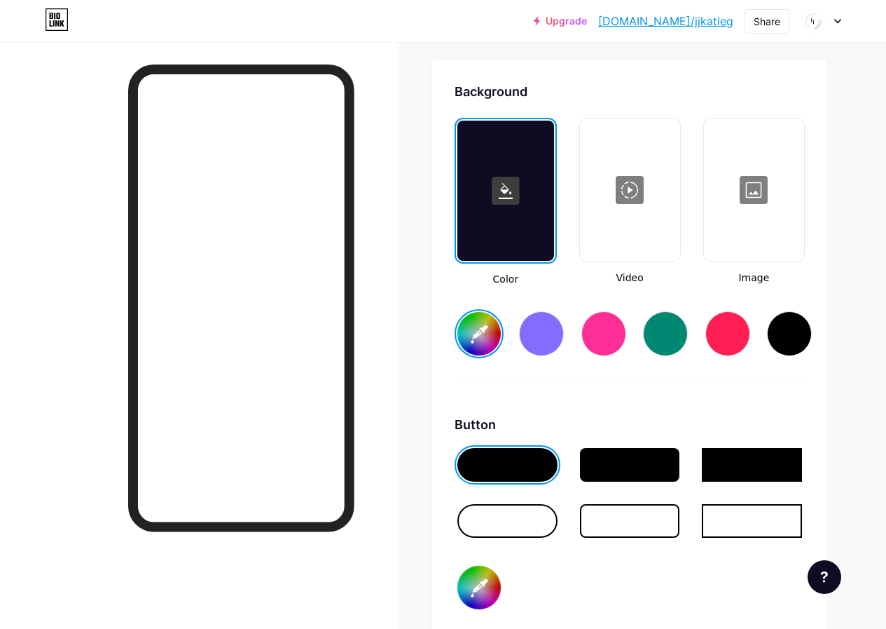
scroll to position [1861, 0]
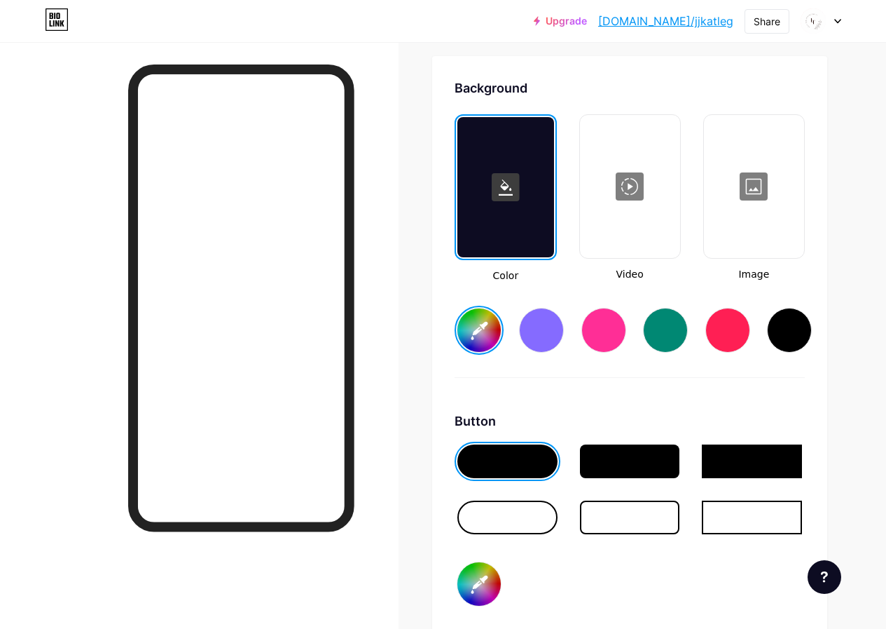
click at [692, 23] on link "[DOMAIN_NAME]/jjkatleg" at bounding box center [665, 21] width 135 height 17
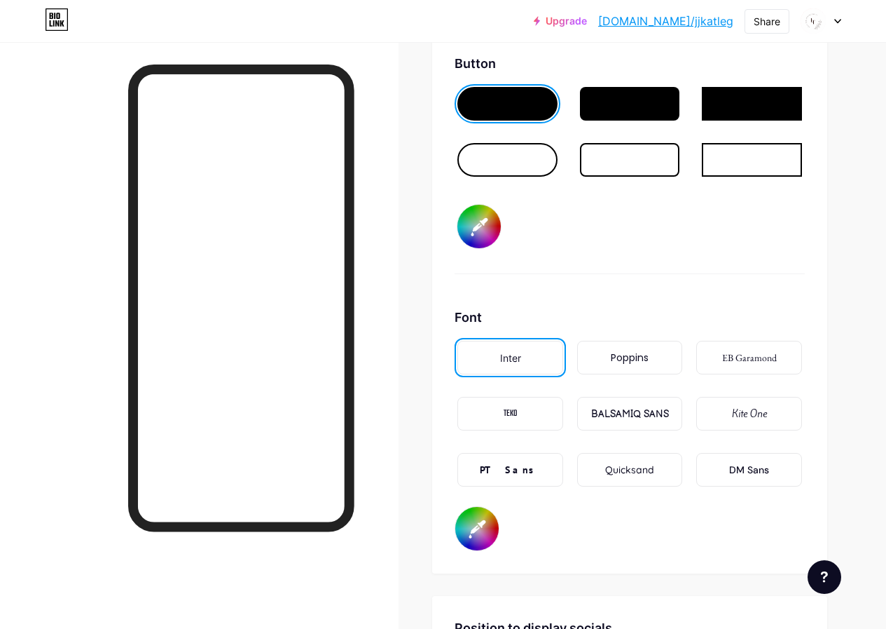
scroll to position [2281, 0]
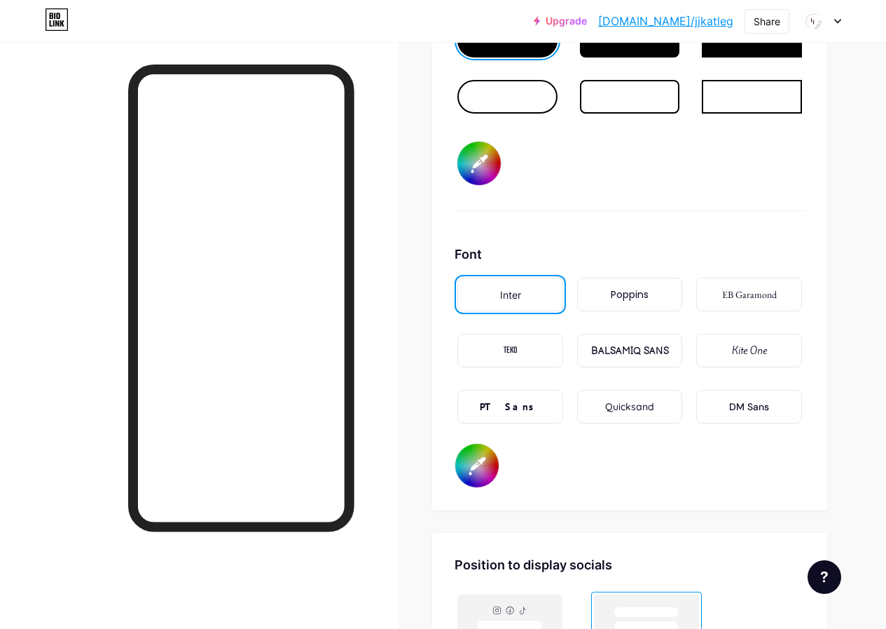
click at [624, 306] on div "Poppins" at bounding box center [630, 294] width 106 height 34
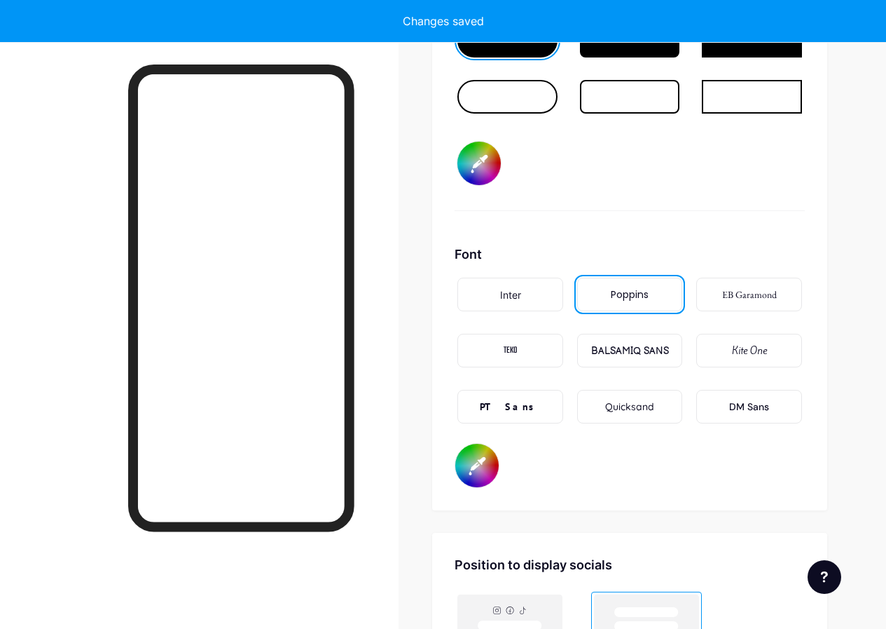
type input "#ffffff"
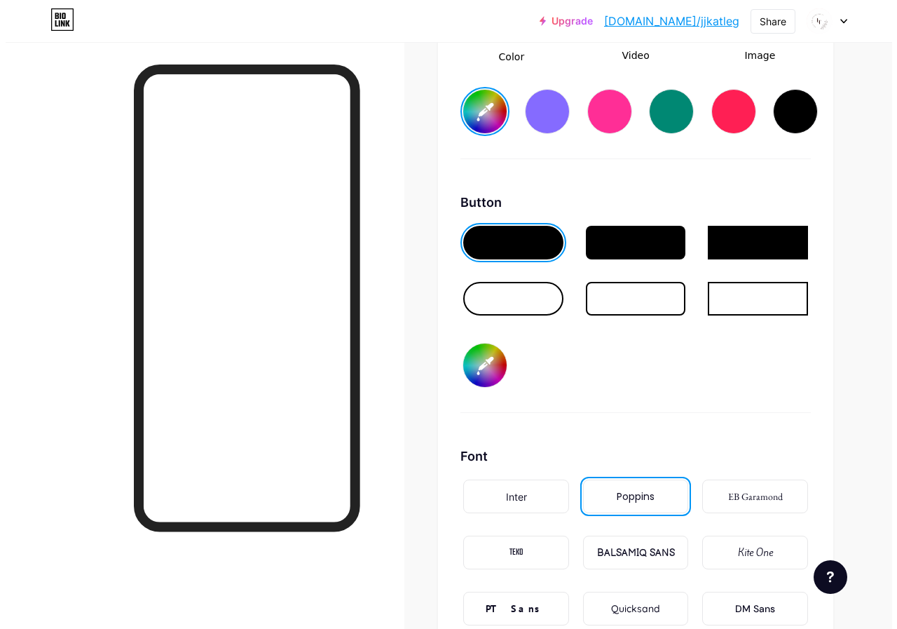
scroll to position [1882, 0]
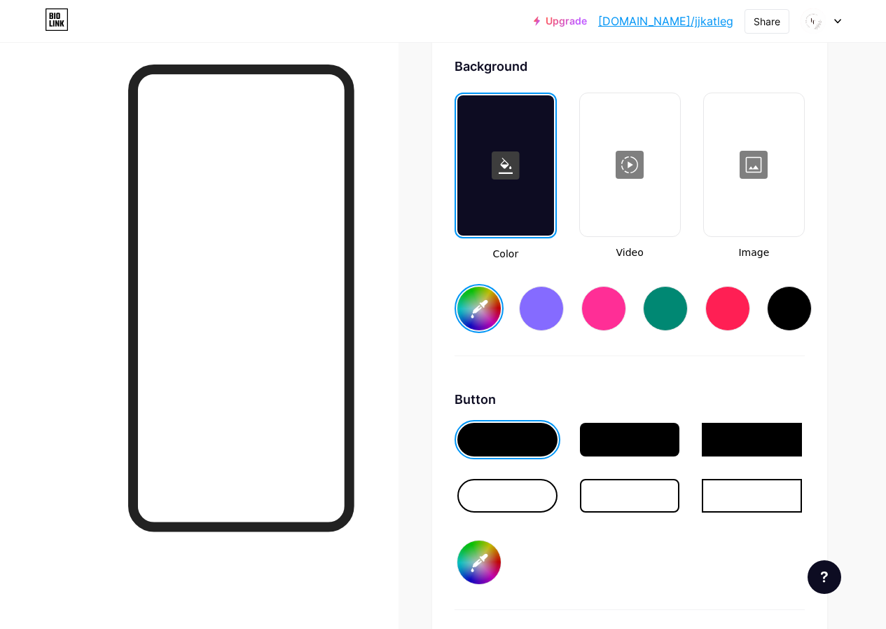
click at [720, 219] on div at bounding box center [754, 165] width 97 height 140
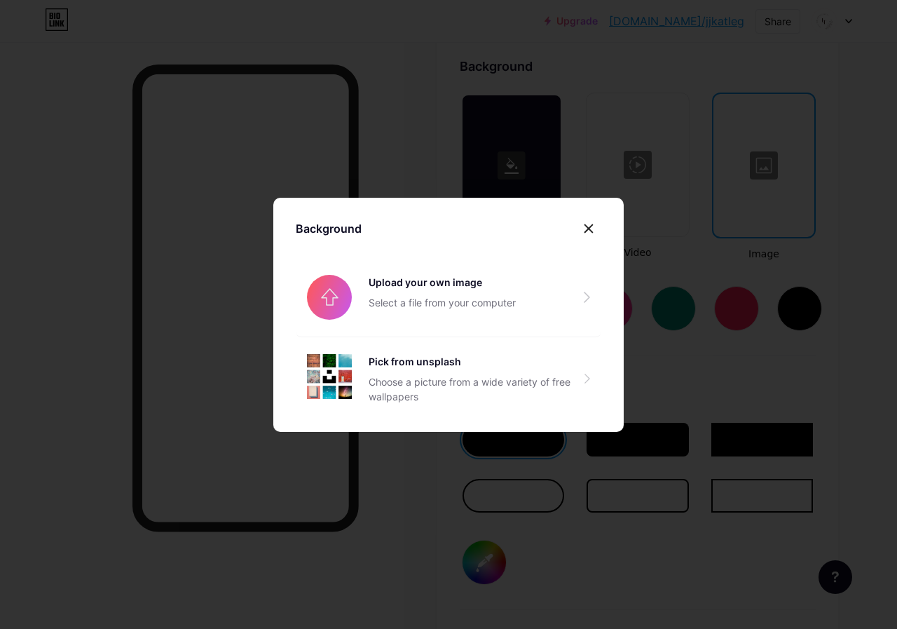
click at [591, 231] on icon at bounding box center [588, 228] width 11 height 11
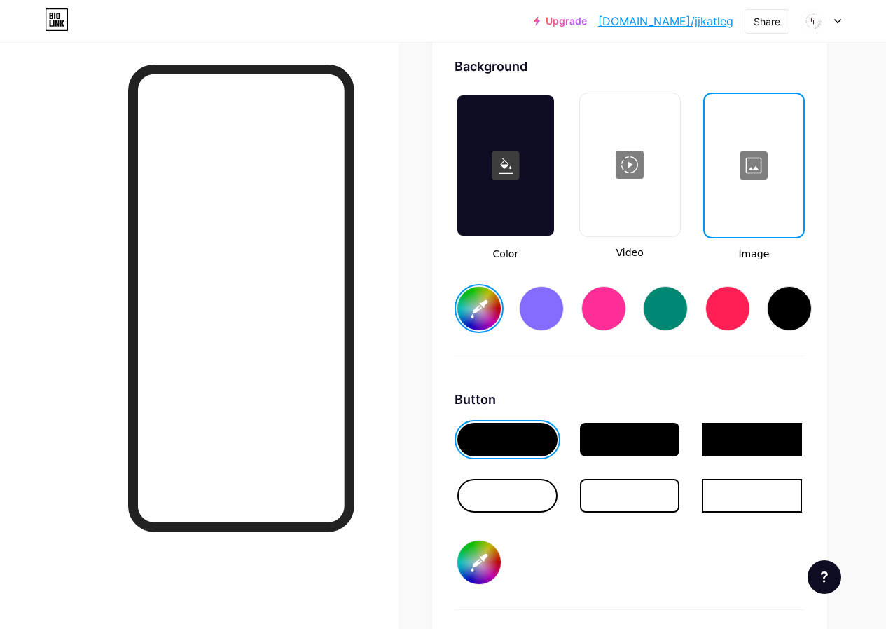
click at [625, 216] on div at bounding box center [630, 165] width 97 height 140
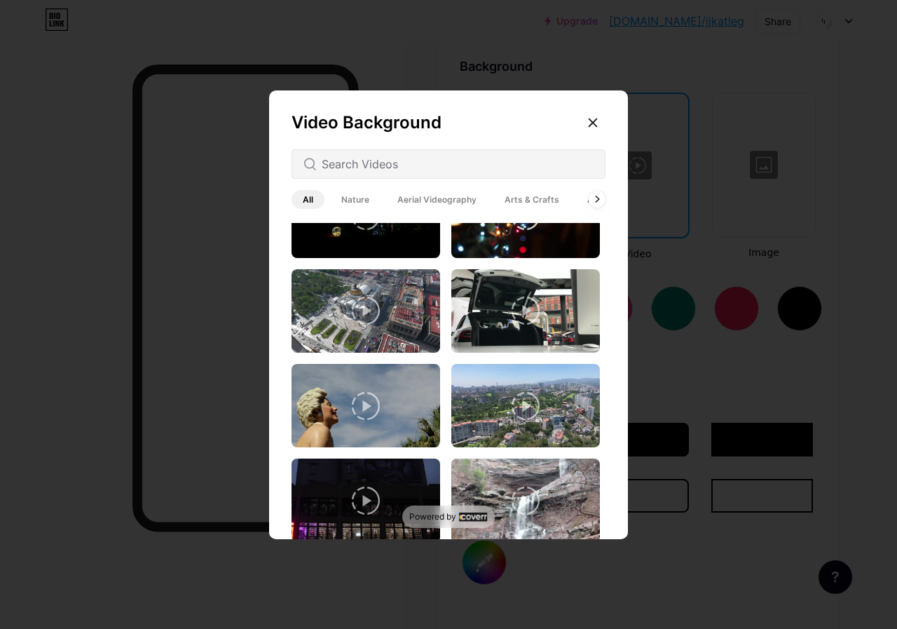
scroll to position [0, 0]
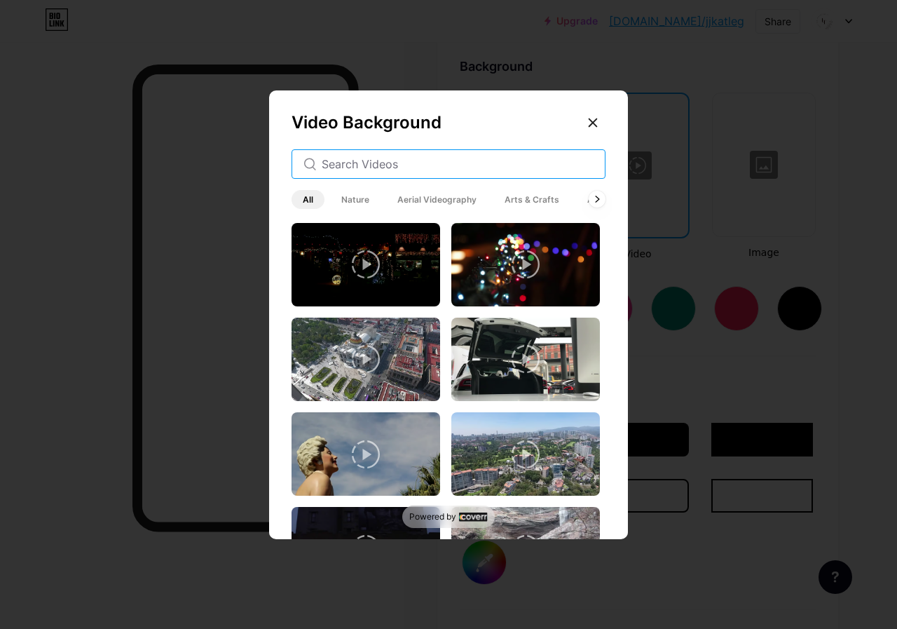
click at [427, 166] on input "text" at bounding box center [458, 164] width 272 height 17
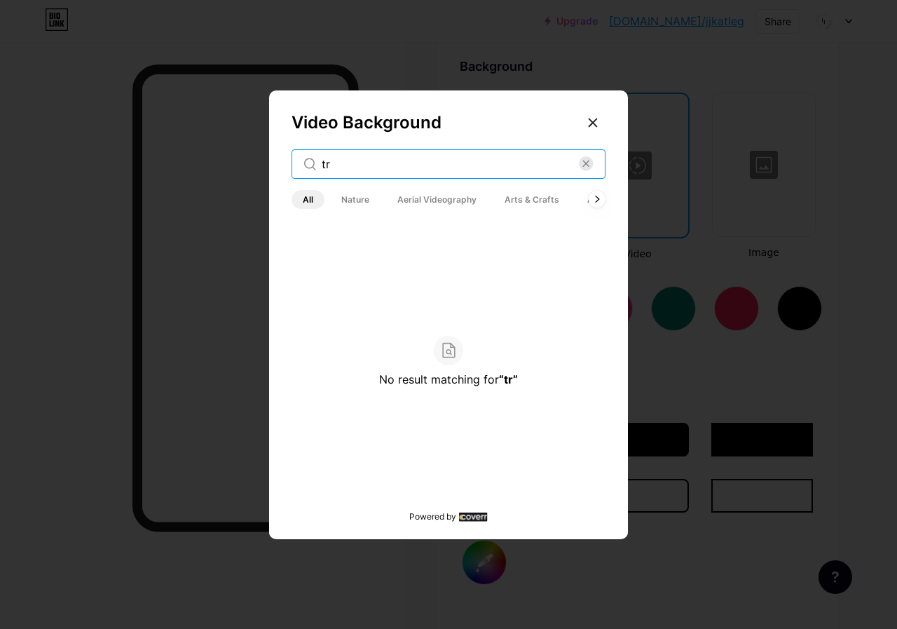
click at [477, 163] on input "tr" at bounding box center [450, 164] width 257 height 17
type input "t"
click at [353, 161] on input "forex" at bounding box center [450, 164] width 257 height 17
type input "forex"
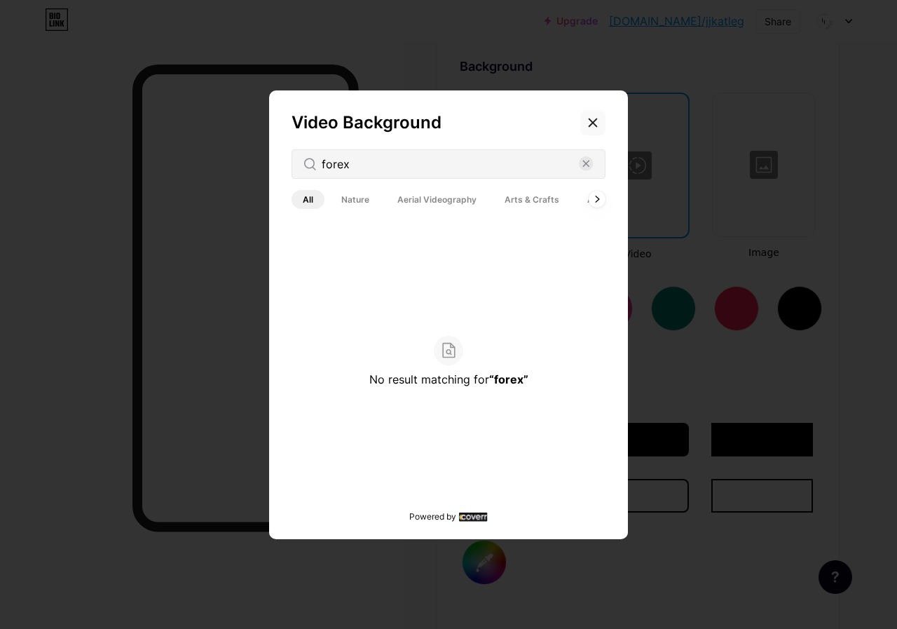
click at [591, 122] on icon at bounding box center [592, 122] width 11 height 11
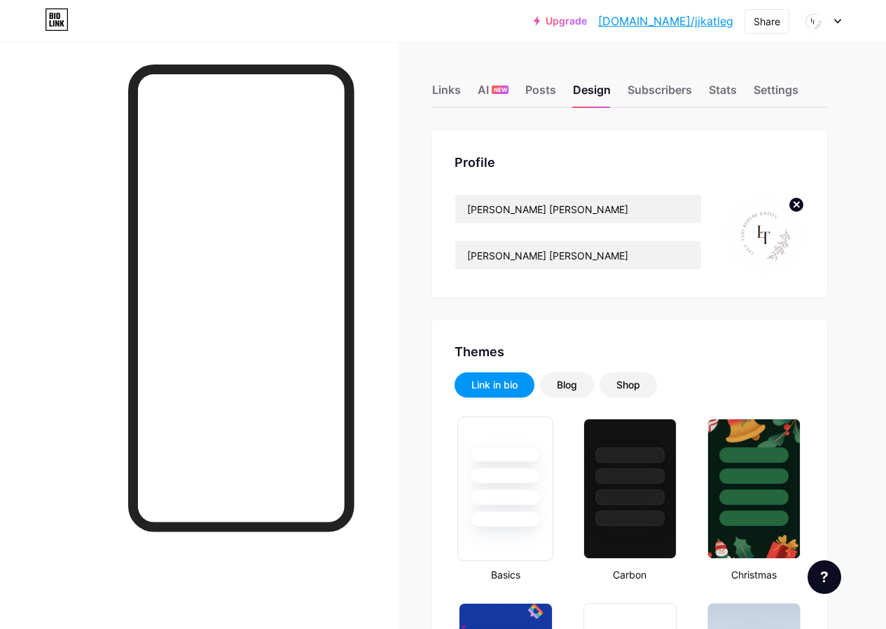
click at [533, 500] on div at bounding box center [505, 497] width 71 height 16
click at [799, 357] on div "Themes" at bounding box center [630, 351] width 350 height 19
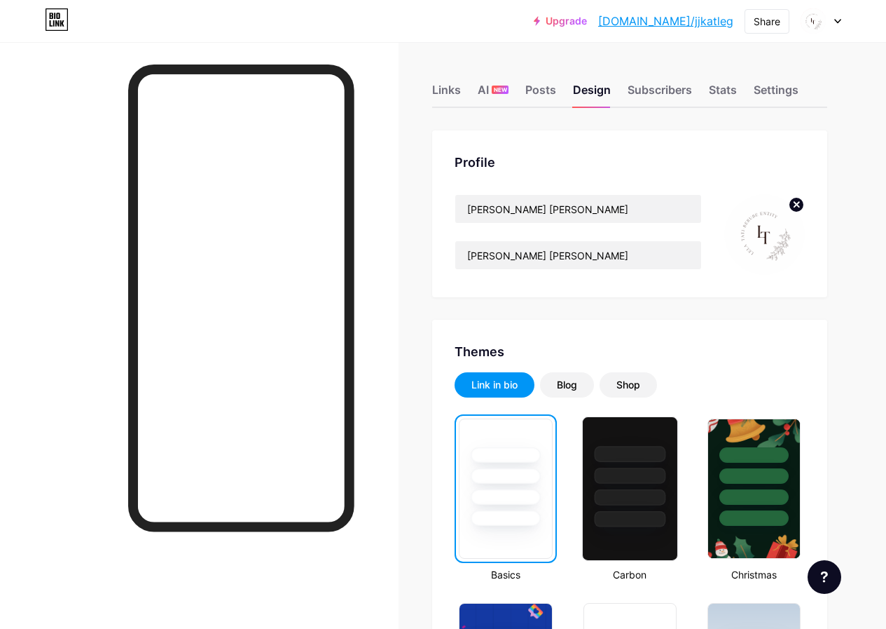
click at [645, 535] on div at bounding box center [630, 488] width 96 height 144
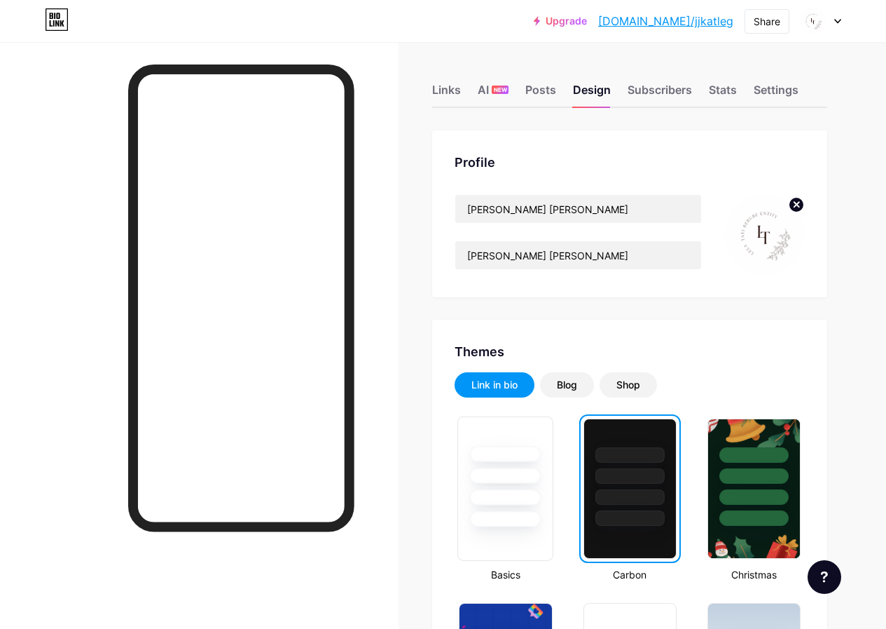
click at [527, 490] on div at bounding box center [505, 497] width 71 height 16
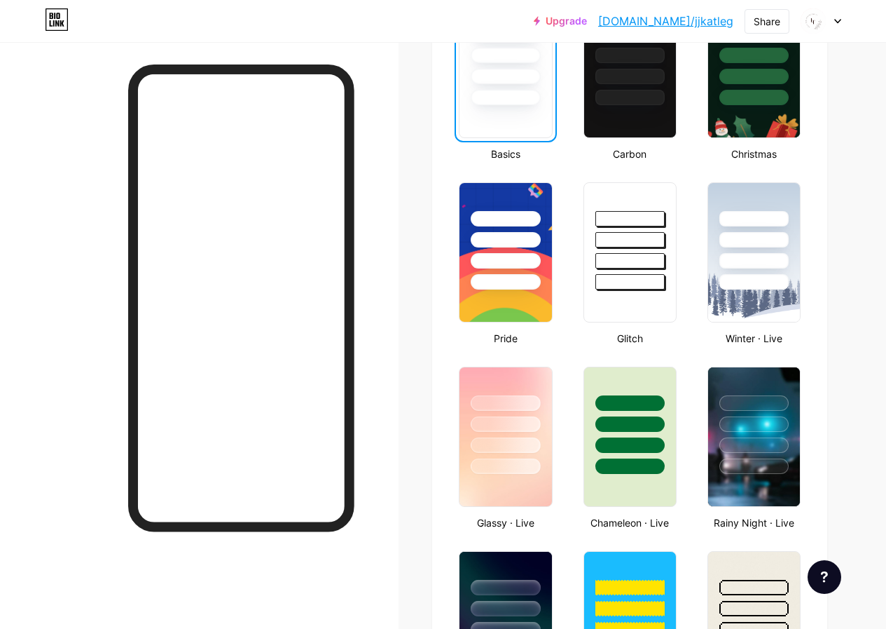
scroll to position [561, 0]
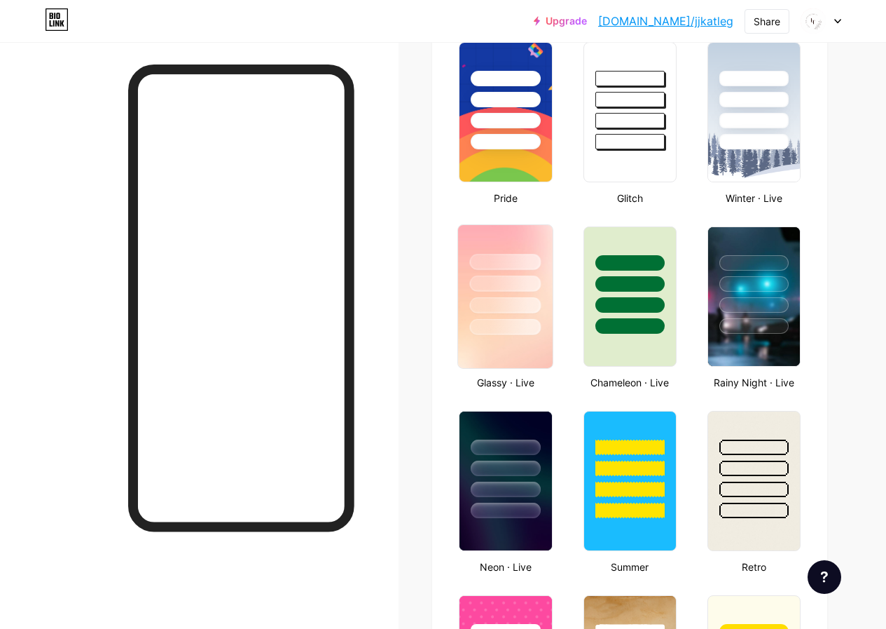
click at [537, 329] on div at bounding box center [505, 327] width 71 height 16
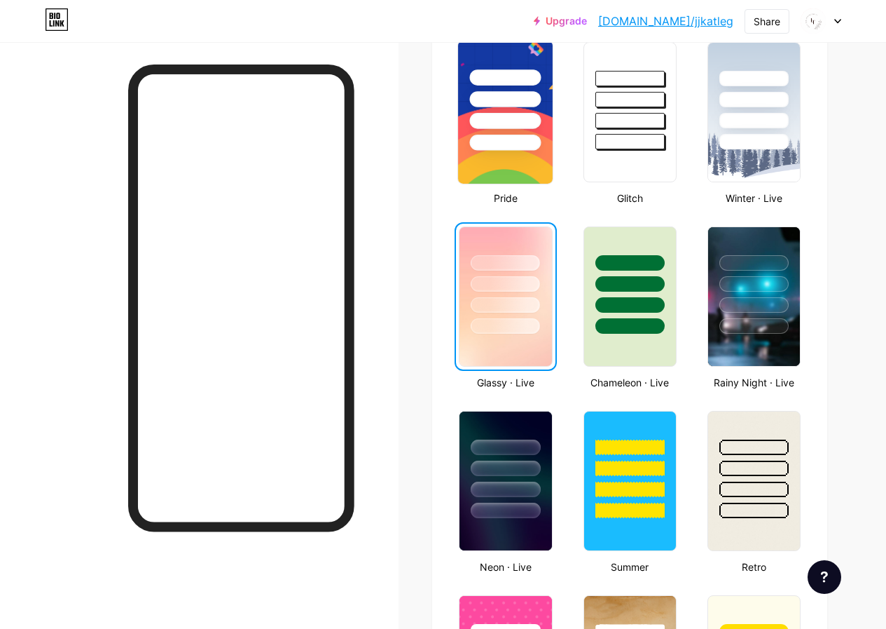
scroll to position [350, 0]
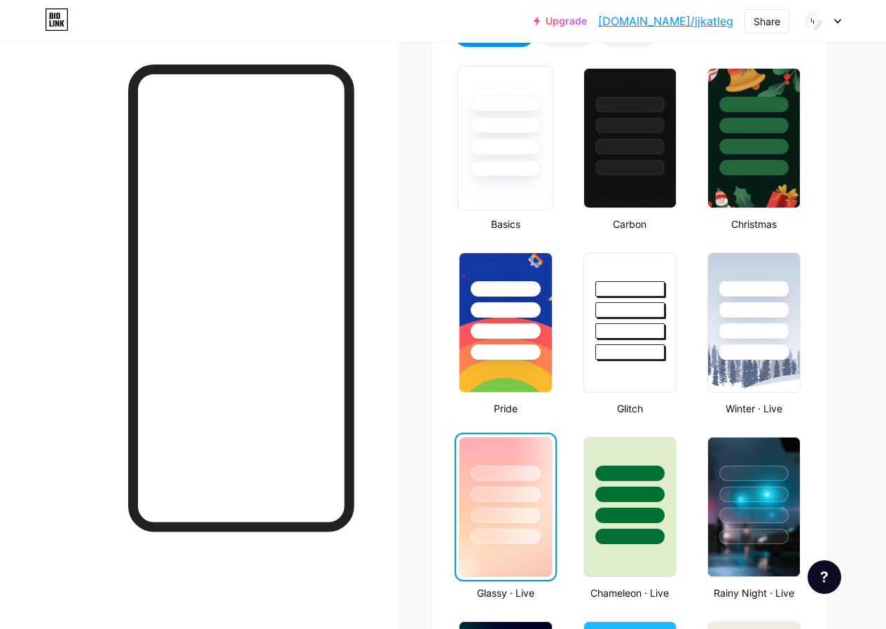
click at [514, 182] on div at bounding box center [506, 138] width 96 height 144
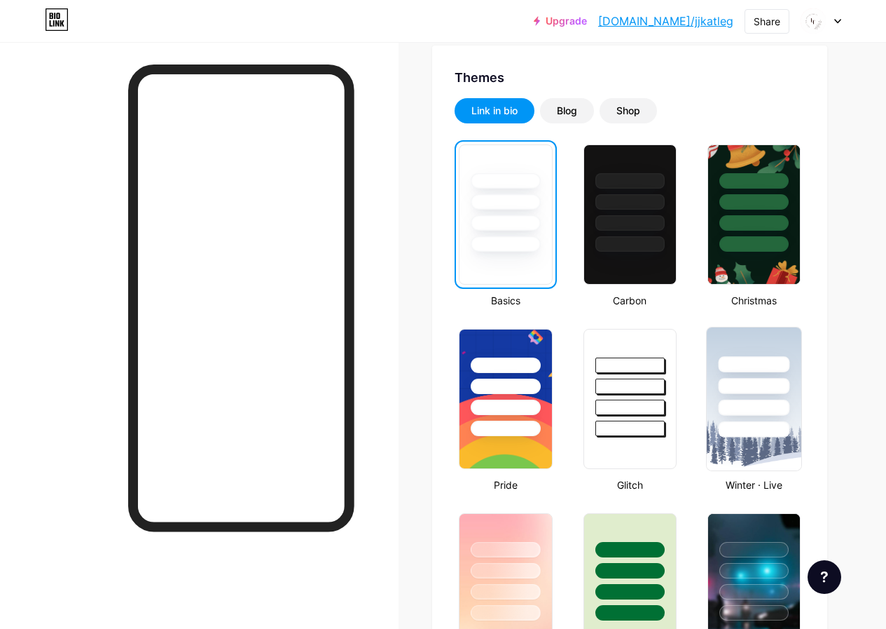
scroll to position [0, 0]
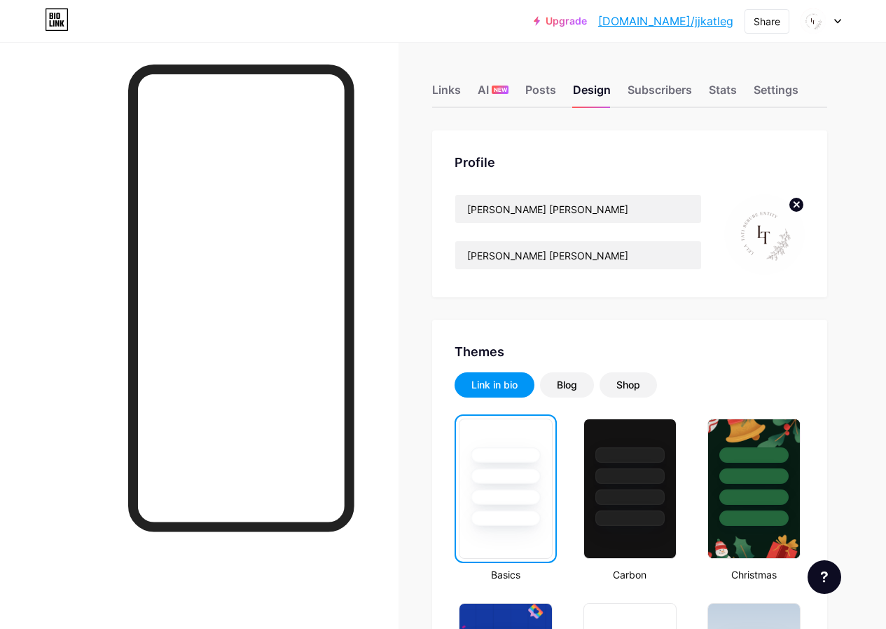
click at [659, 150] on div "Profile [PERSON_NAME] [PERSON_NAME] Tati [PERSON_NAME]" at bounding box center [629, 213] width 395 height 167
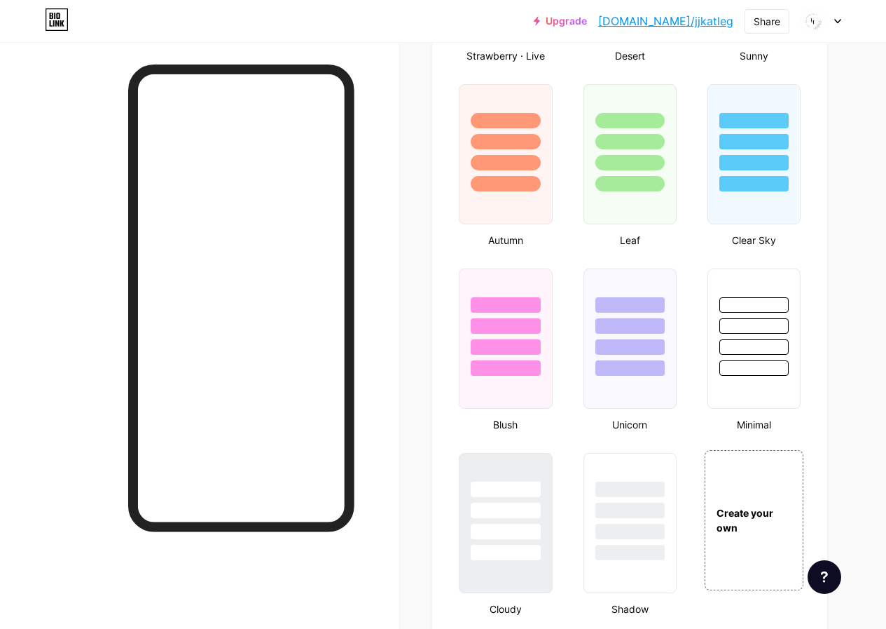
scroll to position [1756, 0]
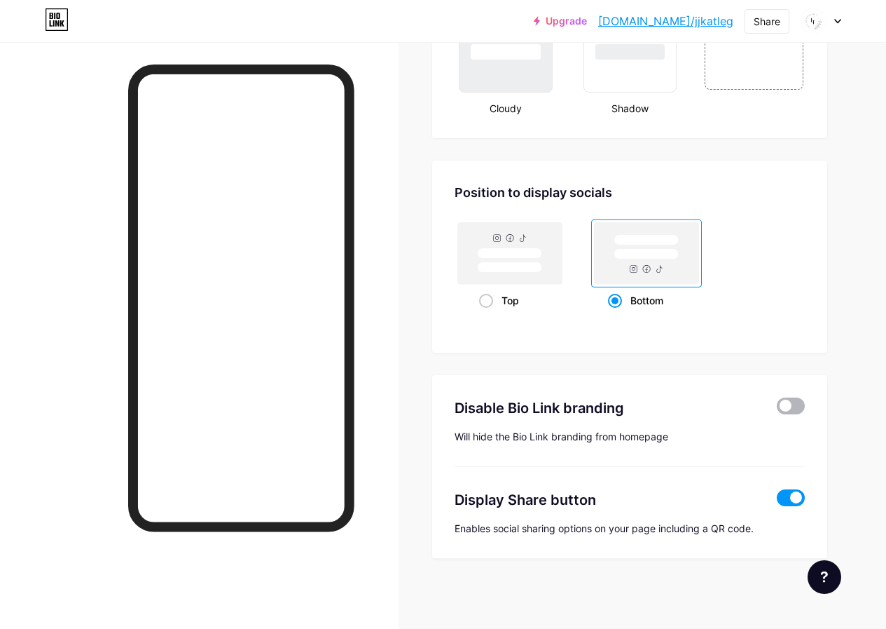
click at [791, 409] on span at bounding box center [791, 405] width 28 height 17
click at [777, 409] on input "checkbox" at bounding box center [777, 409] width 0 height 0
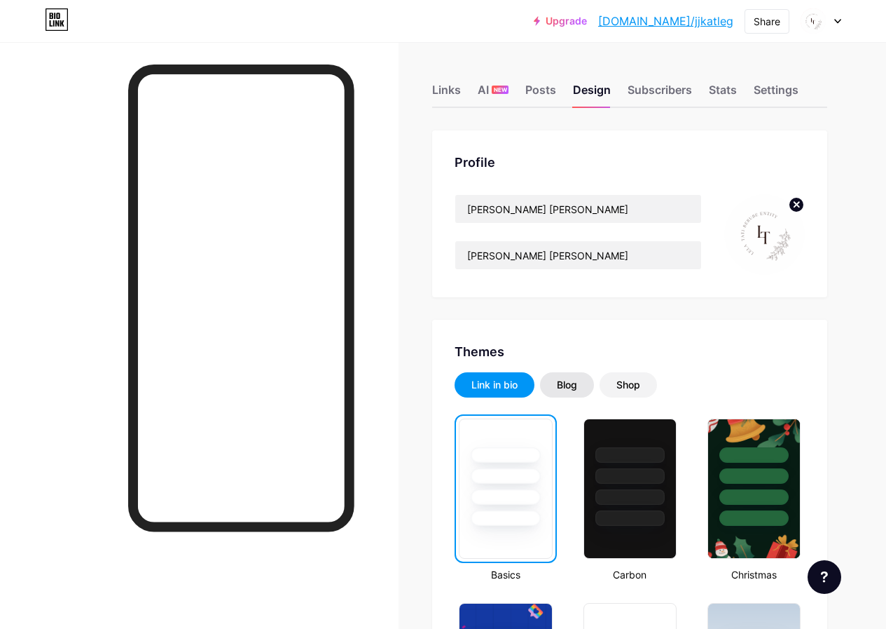
click at [573, 392] on div "Blog" at bounding box center [567, 384] width 54 height 25
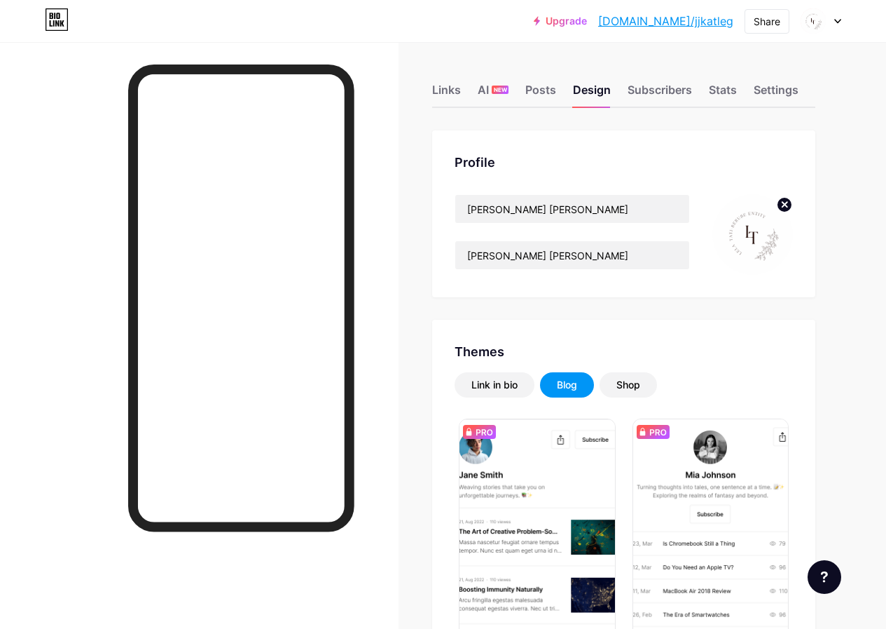
click at [673, 24] on link "[DOMAIN_NAME]/jjkatleg" at bounding box center [665, 21] width 135 height 17
click at [816, 13] on img at bounding box center [813, 21] width 22 height 22
click at [840, 24] on div at bounding box center [821, 20] width 41 height 25
click at [844, 25] on div "Upgrade [DOMAIN_NAME]/jjkatl... [DOMAIN_NAME]/jjkatleg Share Switch accounts [P…" at bounding box center [443, 20] width 886 height 25
click at [842, 22] on div "Upgrade [DOMAIN_NAME]/jjkatl... [DOMAIN_NAME]/jjkatleg Share Switch accounts [P…" at bounding box center [443, 20] width 886 height 25
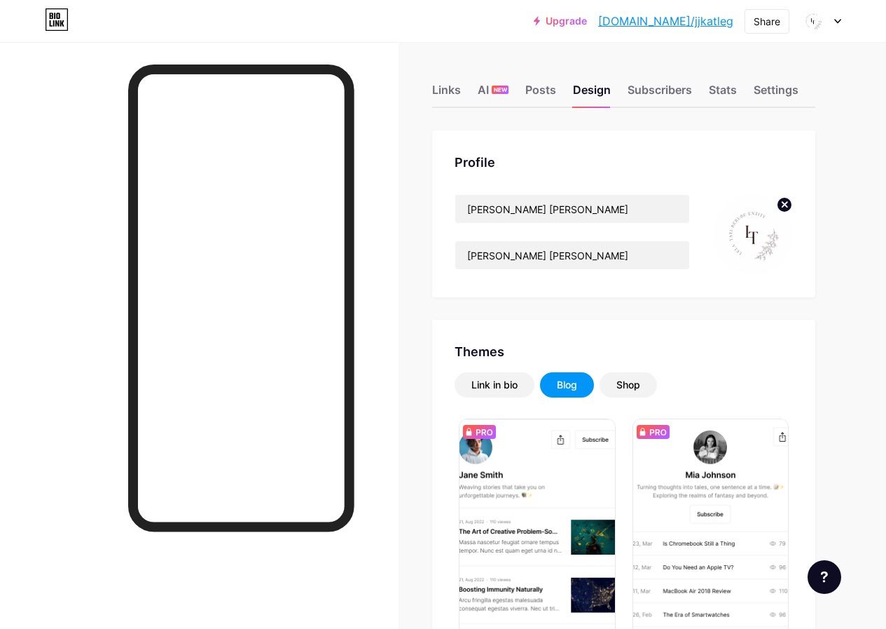
click at [835, 23] on icon at bounding box center [838, 21] width 7 height 5
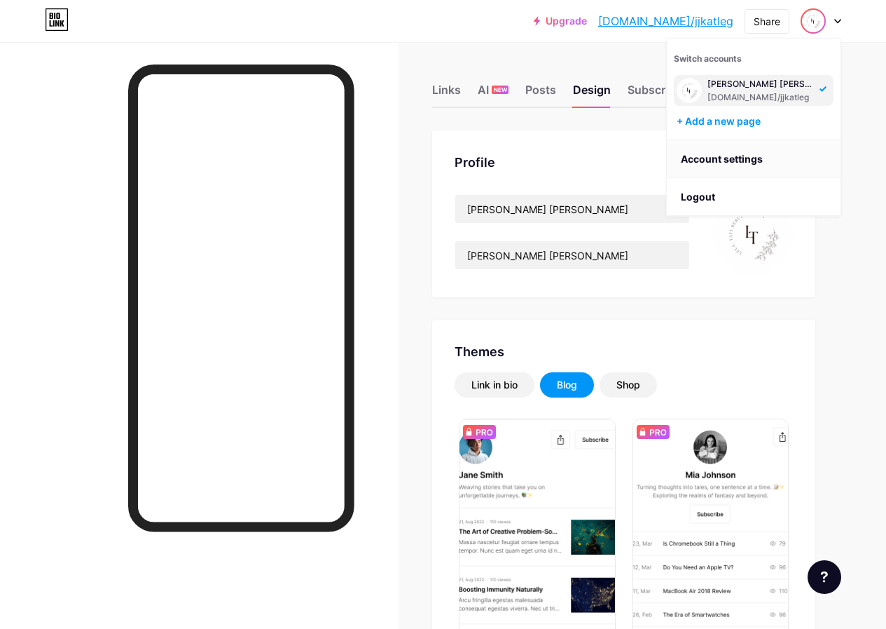
click at [723, 165] on link "Account settings" at bounding box center [754, 159] width 174 height 38
click at [725, 160] on link "Account settings" at bounding box center [754, 159] width 174 height 38
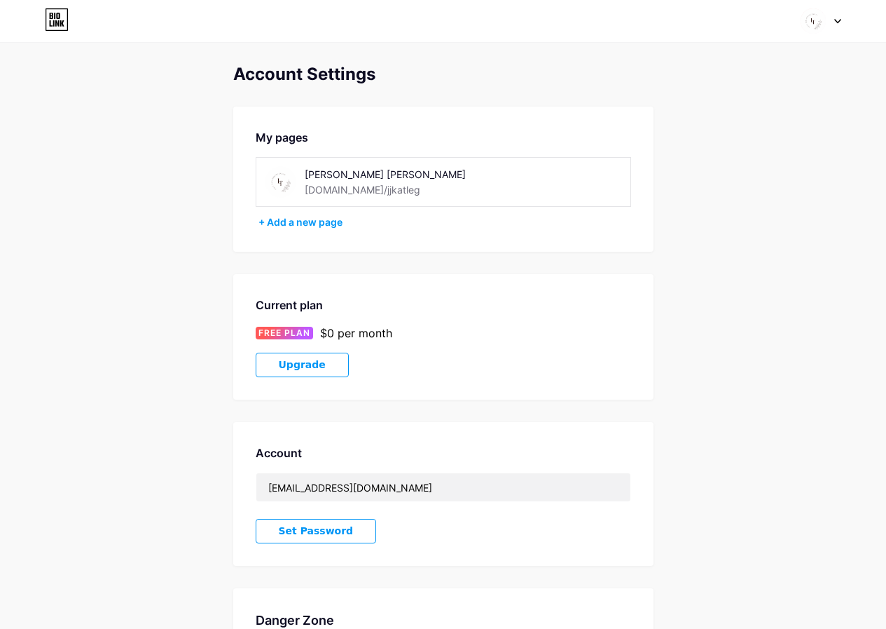
click at [423, 182] on div "[PERSON_NAME] [PERSON_NAME] [DOMAIN_NAME]/jjkatleg" at bounding box center [404, 182] width 198 height 32
click at [303, 225] on div "+ Add a new page" at bounding box center [445, 222] width 373 height 14
click at [303, 224] on div "+ Add a new page" at bounding box center [445, 222] width 373 height 14
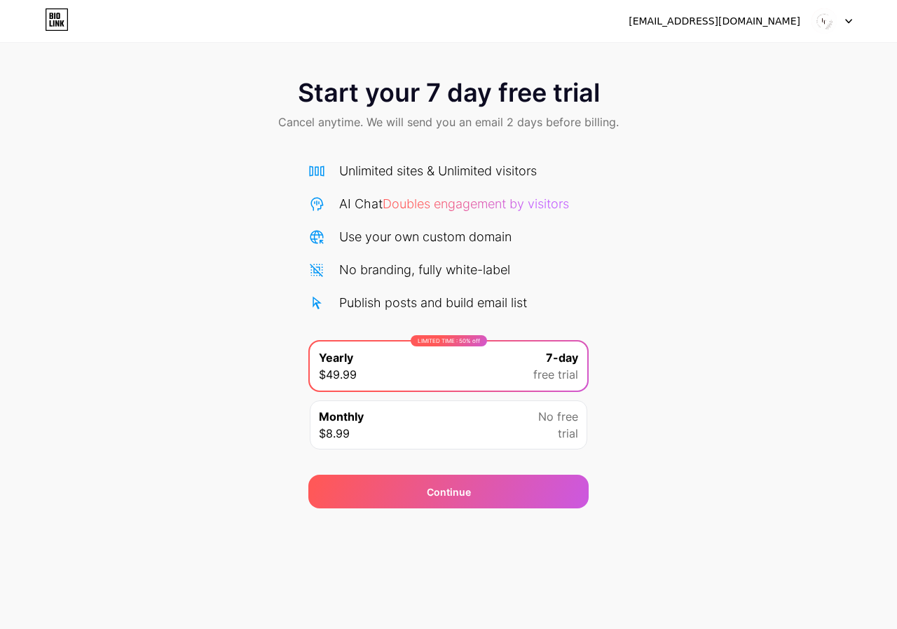
click at [481, 417] on div "Monthly $8.99 No free trial" at bounding box center [448, 424] width 277 height 49
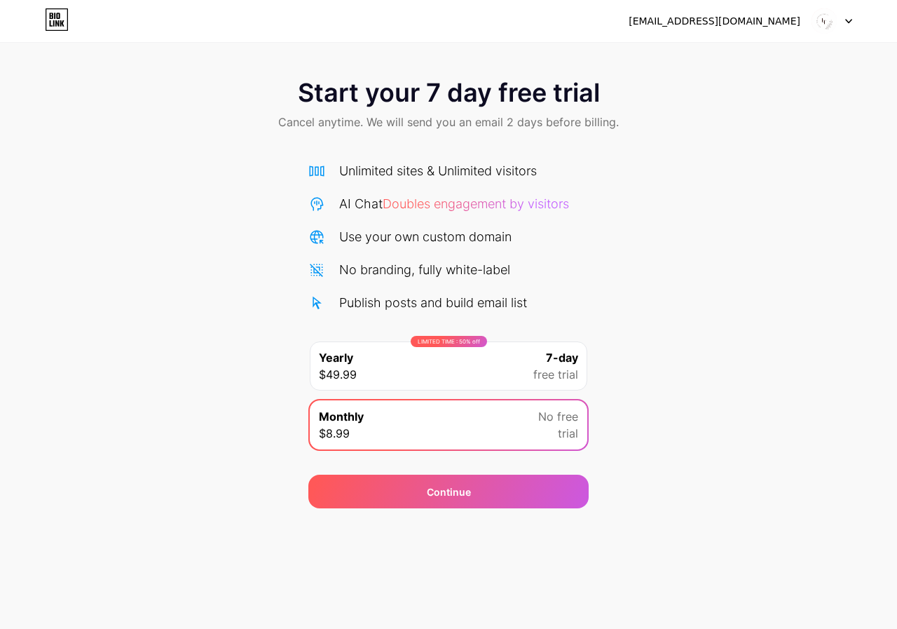
click at [486, 374] on div "LIMITED TIME : 50% off Yearly $49.99 7-day free trial" at bounding box center [448, 365] width 277 height 49
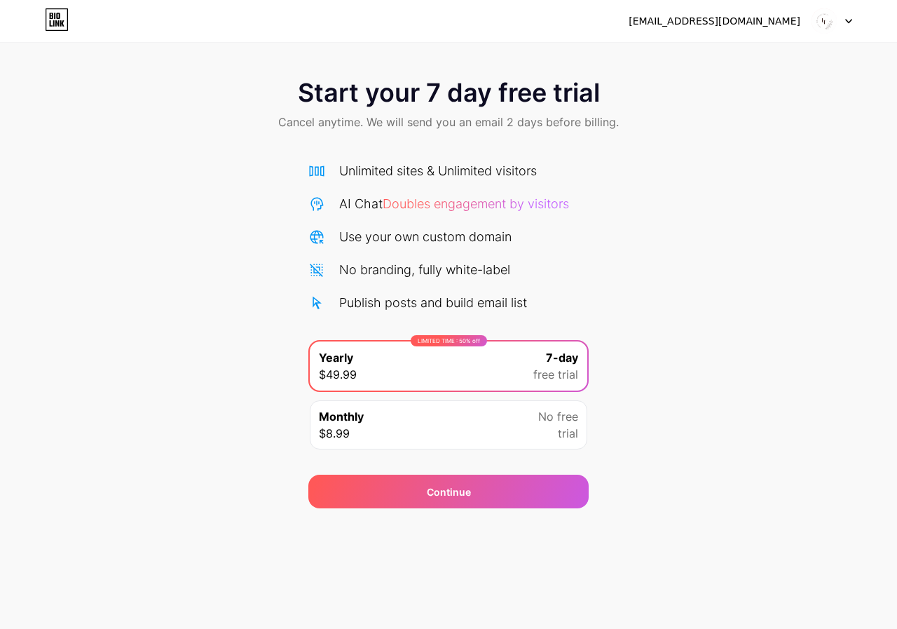
click at [467, 410] on div "Monthly $8.99 No free trial" at bounding box center [448, 424] width 277 height 49
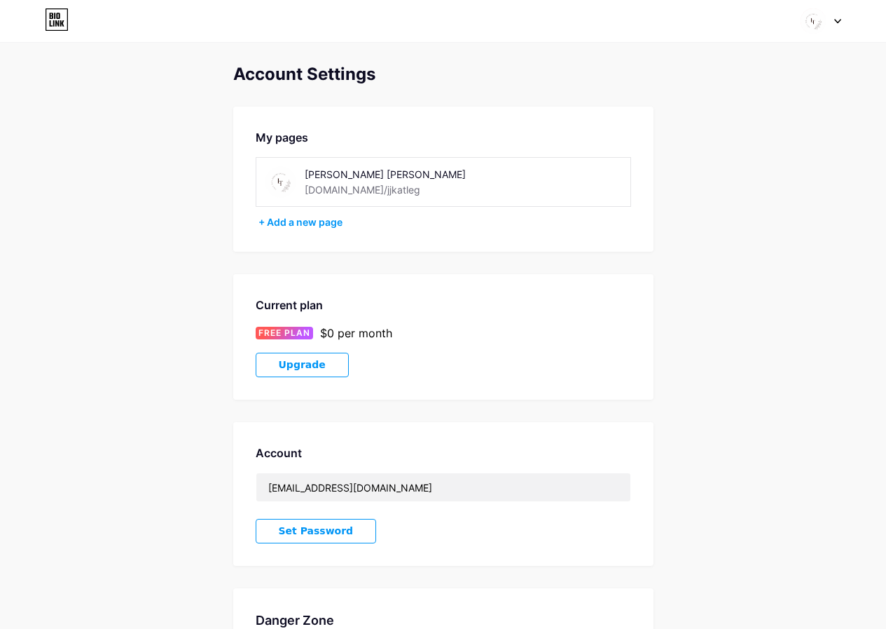
click at [423, 189] on div "[PERSON_NAME] [PERSON_NAME] [DOMAIN_NAME]/jjkatleg" at bounding box center [404, 182] width 198 height 32
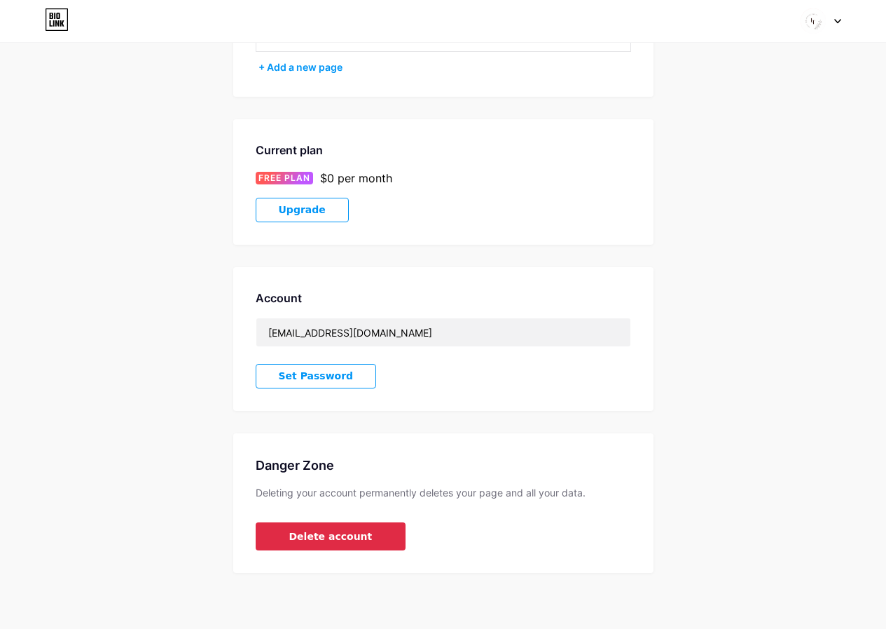
click at [331, 537] on span "Delete account" at bounding box center [330, 536] width 83 height 15
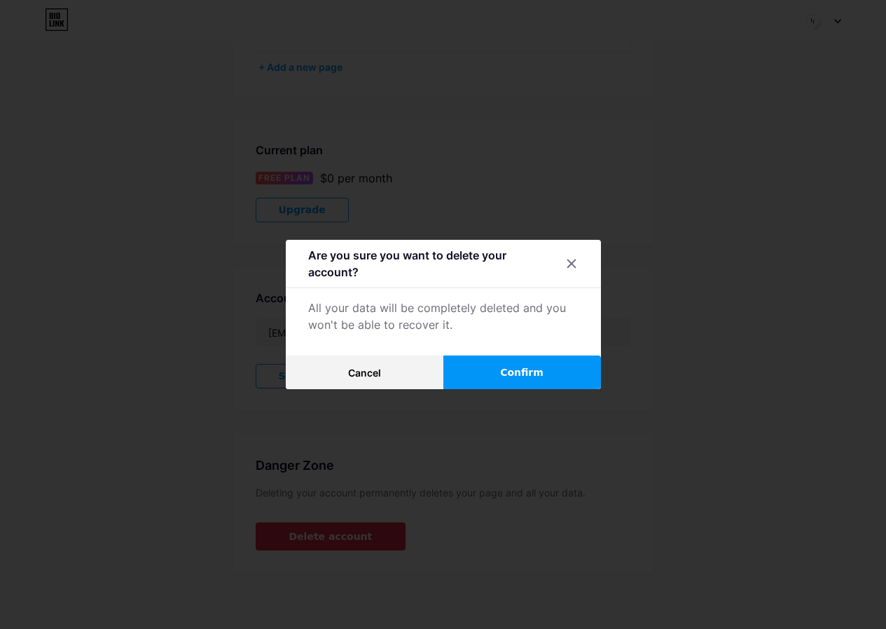
click at [327, 534] on div at bounding box center [443, 314] width 886 height 629
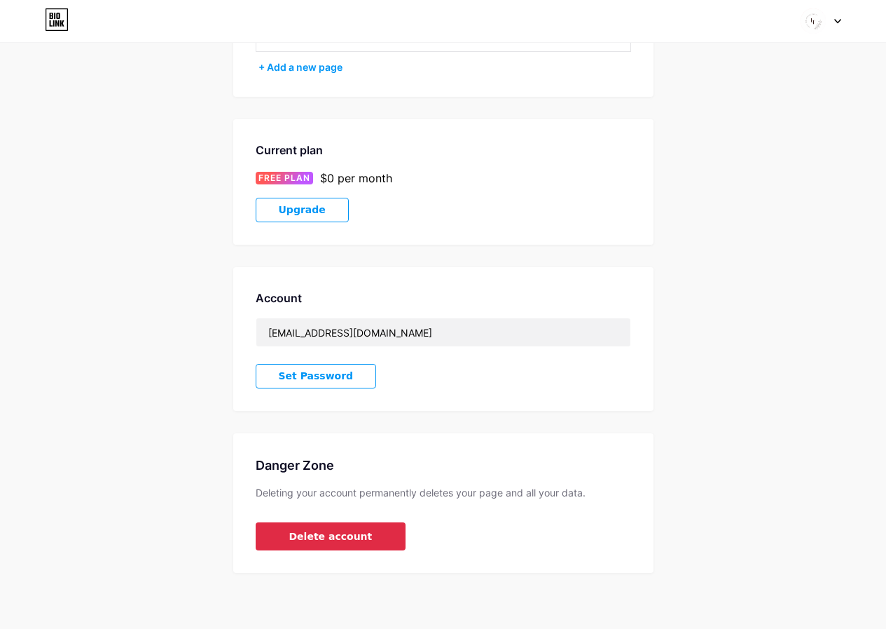
click at [343, 540] on span "Delete account" at bounding box center [330, 536] width 83 height 15
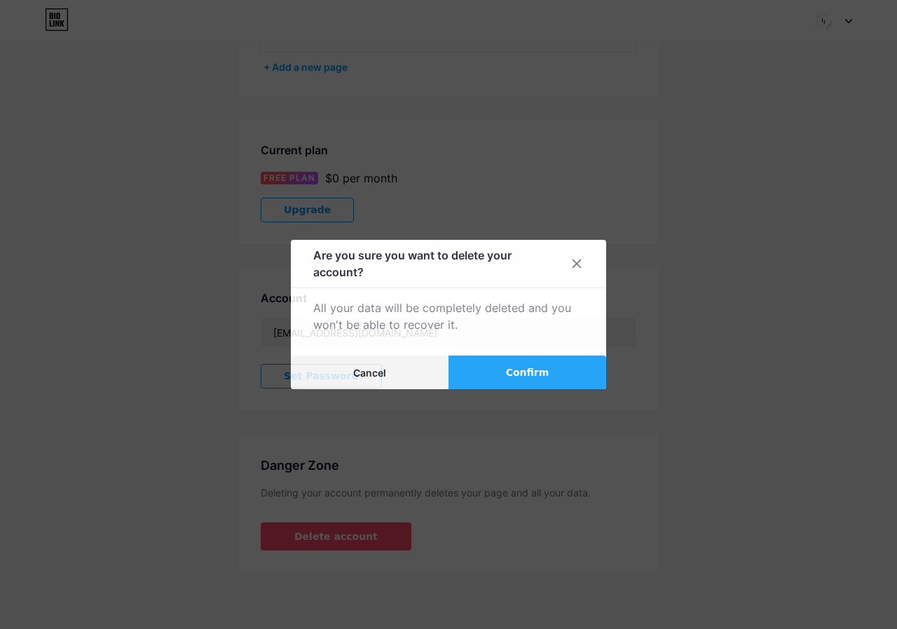
click at [504, 368] on button "Confirm" at bounding box center [527, 372] width 158 height 34
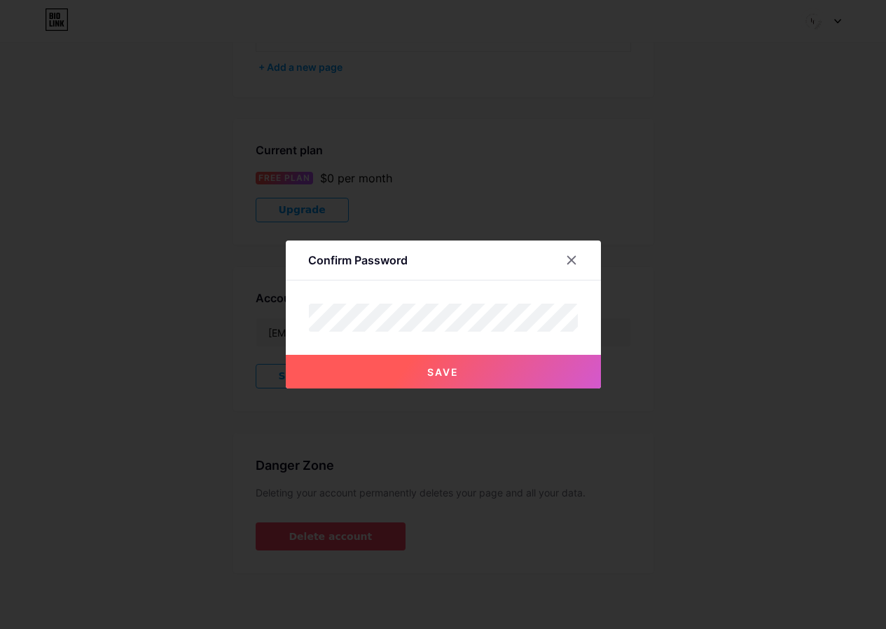
click at [456, 374] on span "Save" at bounding box center [443, 372] width 32 height 12
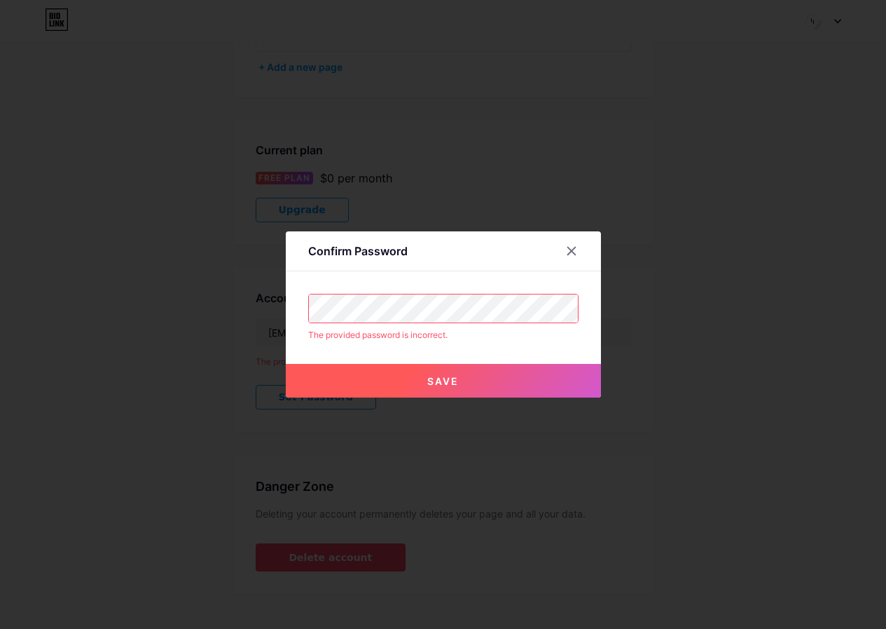
click at [279, 323] on div "Confirm Password The provided password is incorrect. Save" at bounding box center [443, 314] width 886 height 629
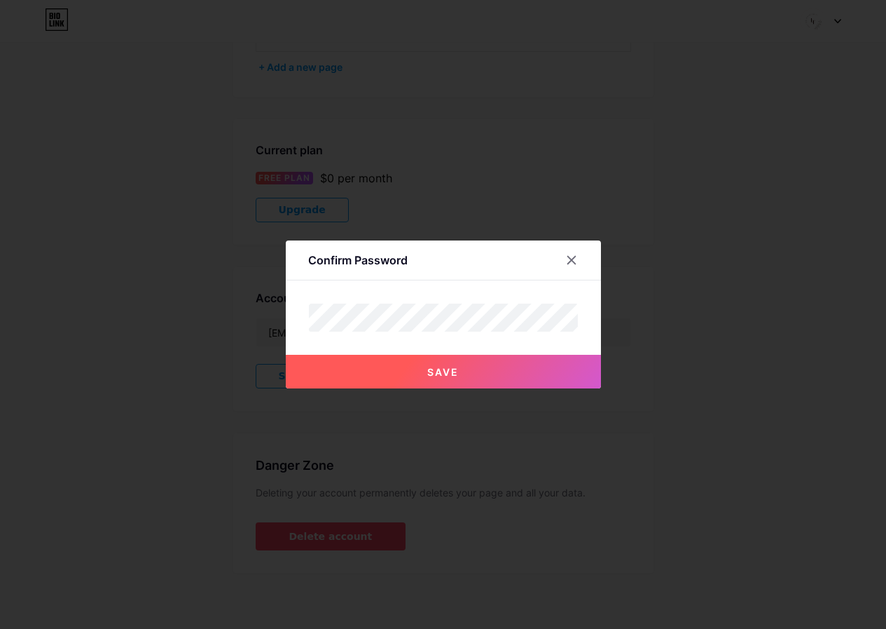
click at [544, 376] on button "Save" at bounding box center [443, 372] width 315 height 34
click at [554, 381] on button "Save" at bounding box center [443, 372] width 315 height 34
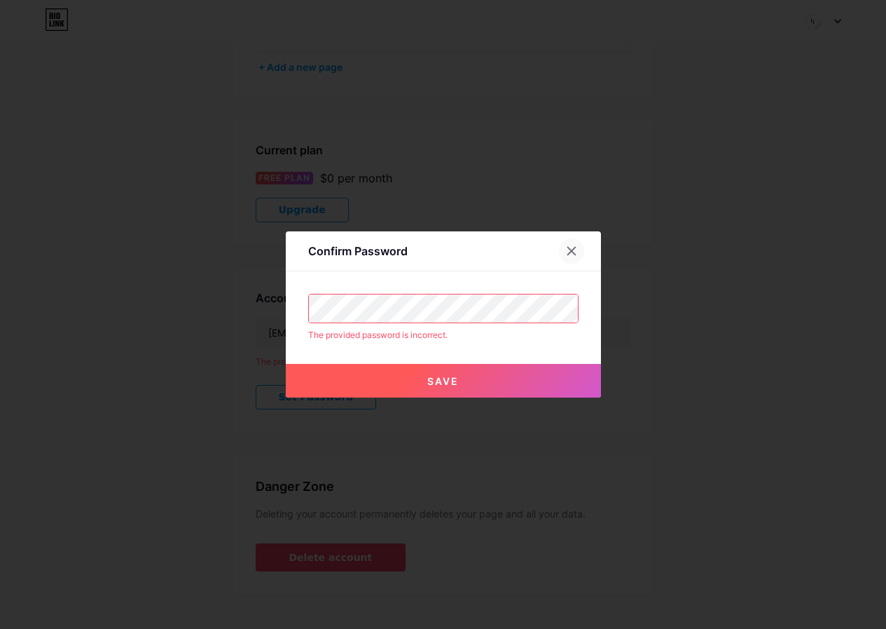
click at [575, 254] on icon at bounding box center [571, 250] width 11 height 11
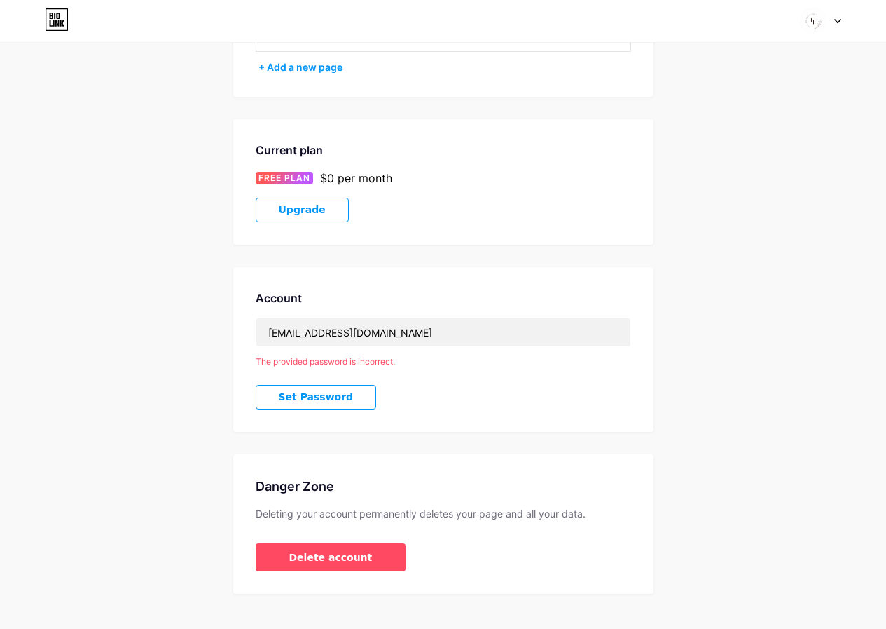
scroll to position [176, 0]
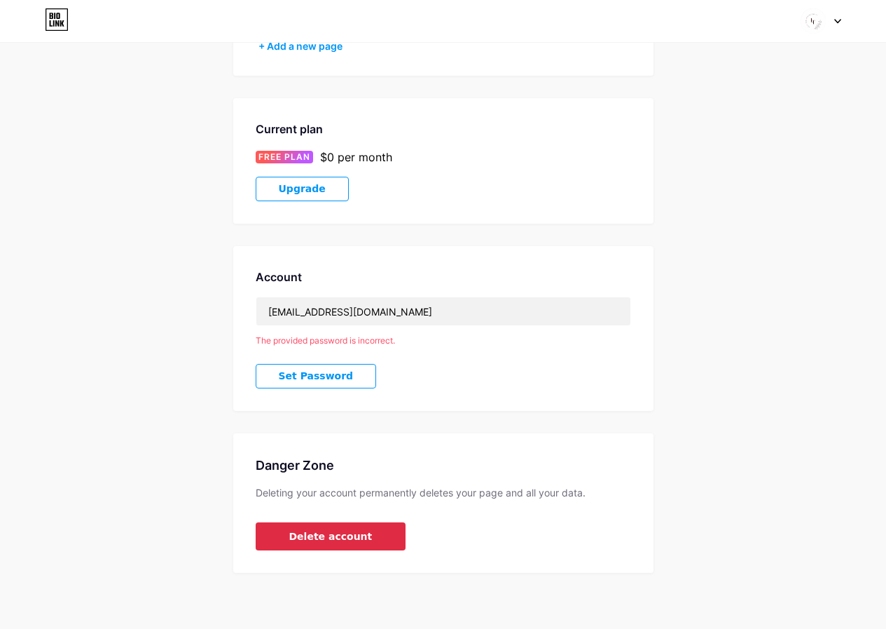
click at [371, 533] on button "Delete account" at bounding box center [331, 536] width 151 height 28
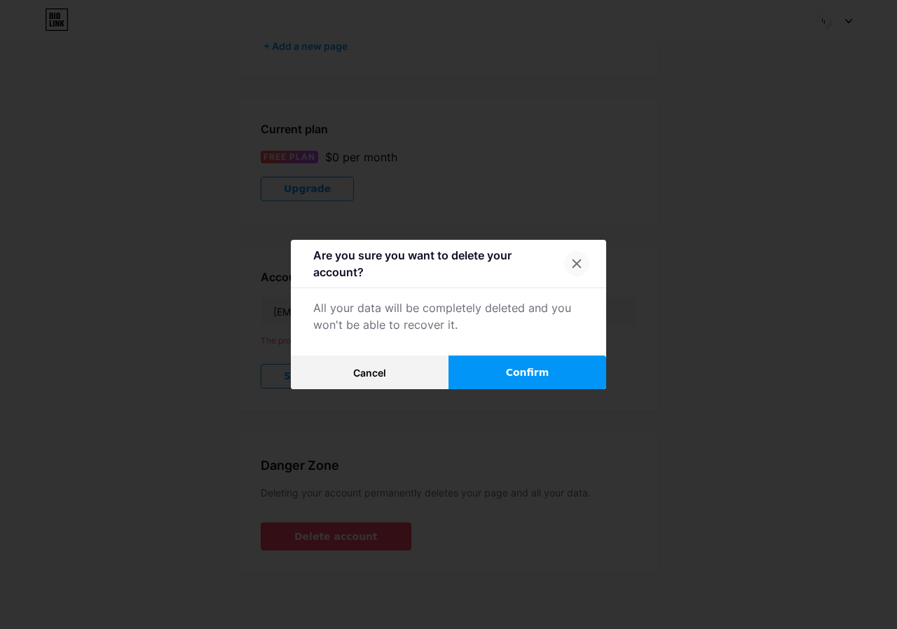
click at [569, 263] on div at bounding box center [576, 263] width 25 height 25
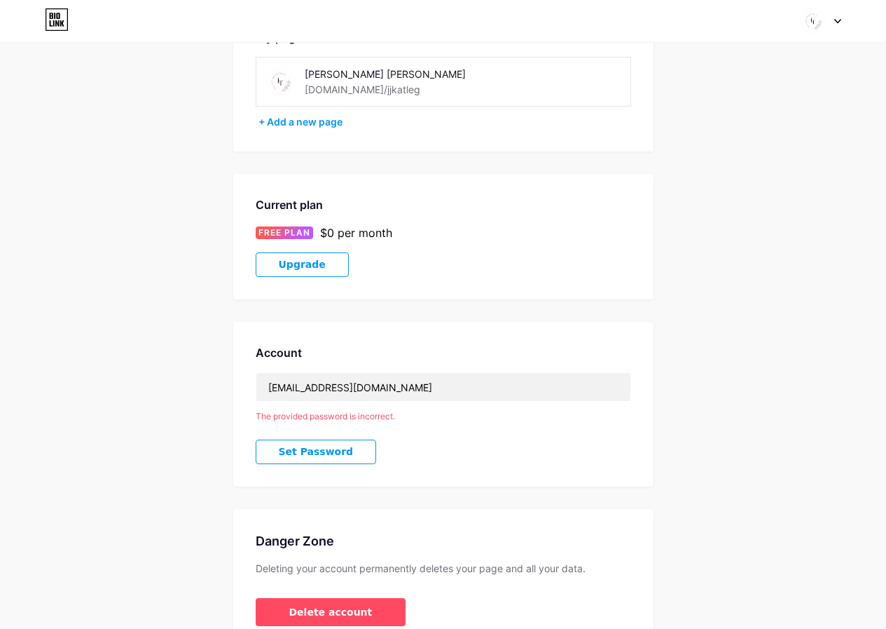
scroll to position [0, 0]
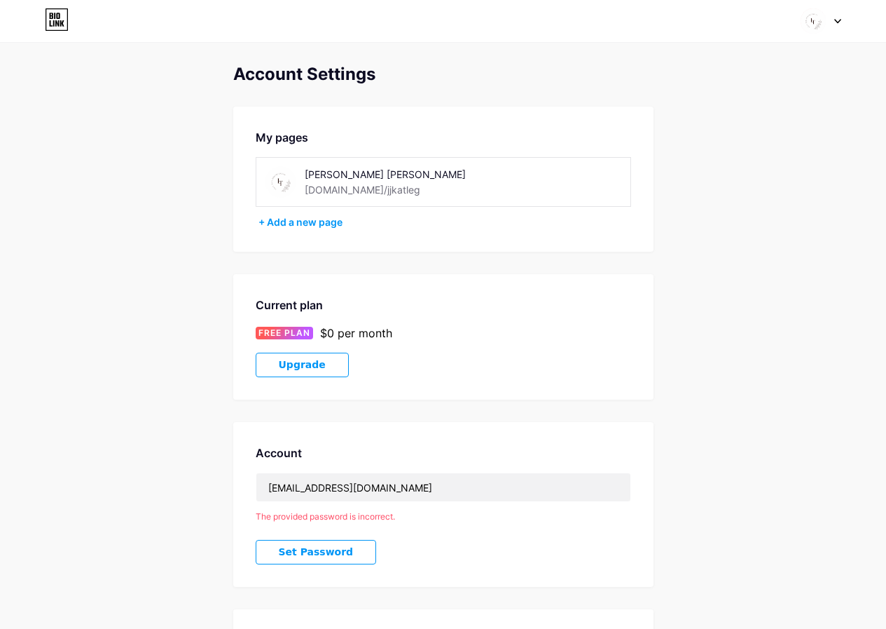
click at [842, 25] on div "Switch accounts [PERSON_NAME] [PERSON_NAME] [DOMAIN_NAME]/jjkatleg + Add a new …" at bounding box center [443, 20] width 886 height 25
click at [834, 19] on div at bounding box center [821, 20] width 41 height 25
click at [616, 303] on div "Current plan" at bounding box center [444, 304] width 376 height 17
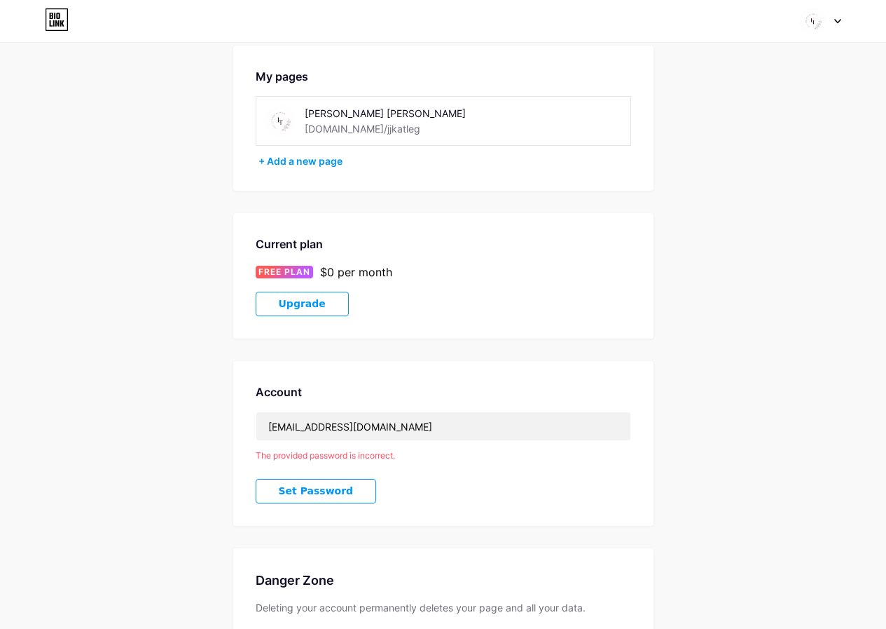
scroll to position [176, 0]
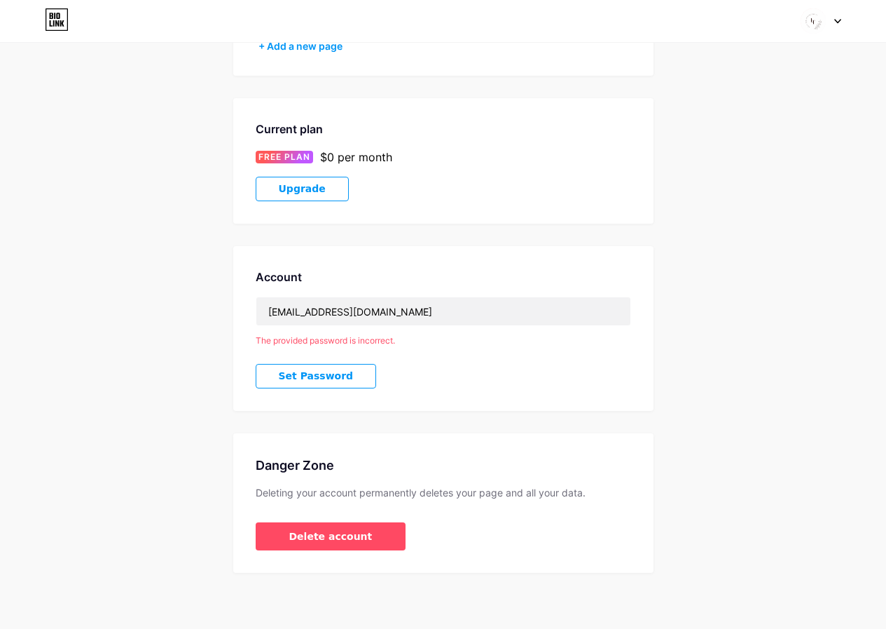
click at [472, 379] on div "Account [EMAIL_ADDRESS][DOMAIN_NAME] The provided password is incorrect. Set Pa…" at bounding box center [443, 328] width 420 height 165
click at [329, 379] on span "Set Password" at bounding box center [316, 376] width 75 height 12
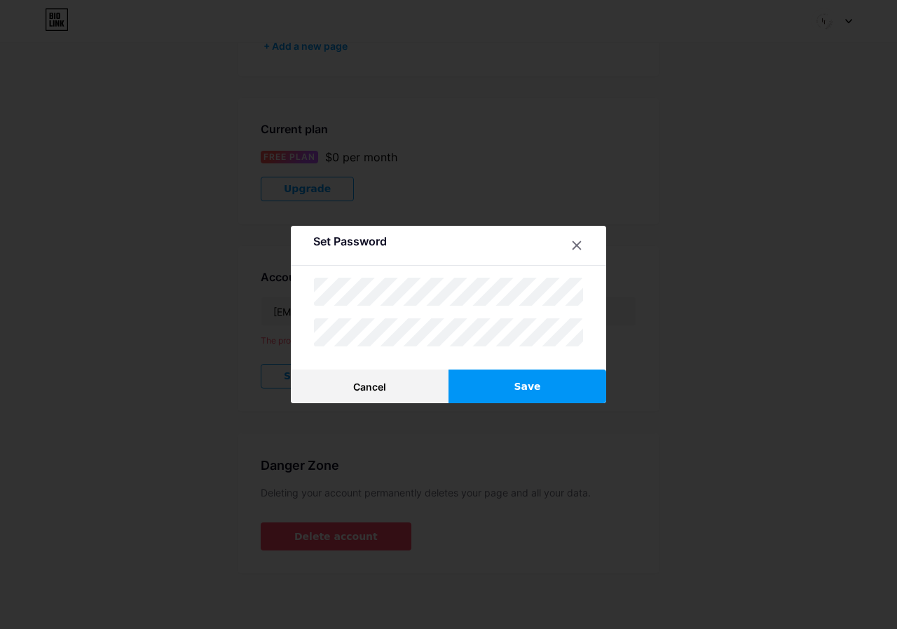
click at [544, 383] on button "Save" at bounding box center [527, 386] width 158 height 34
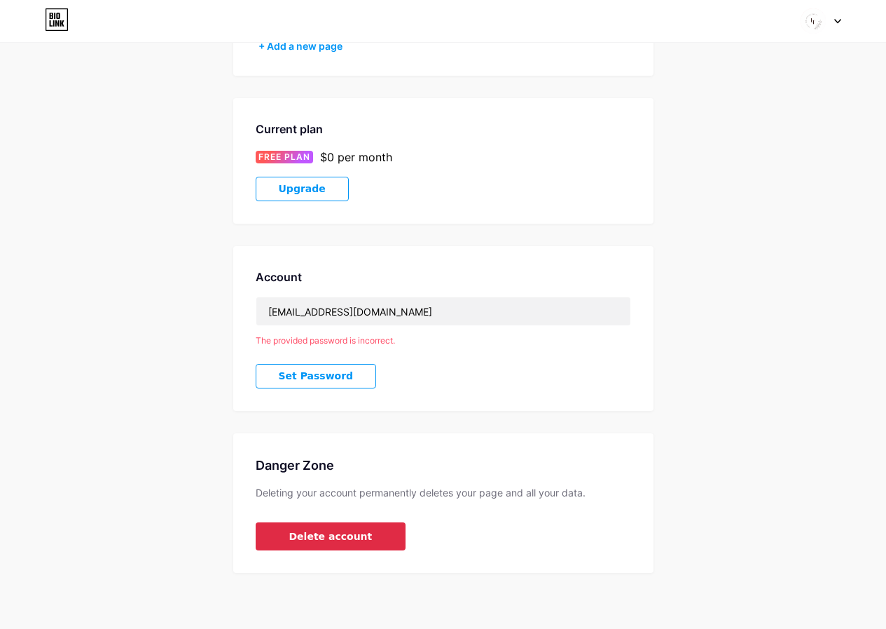
click at [347, 530] on span "Delete account" at bounding box center [330, 536] width 83 height 15
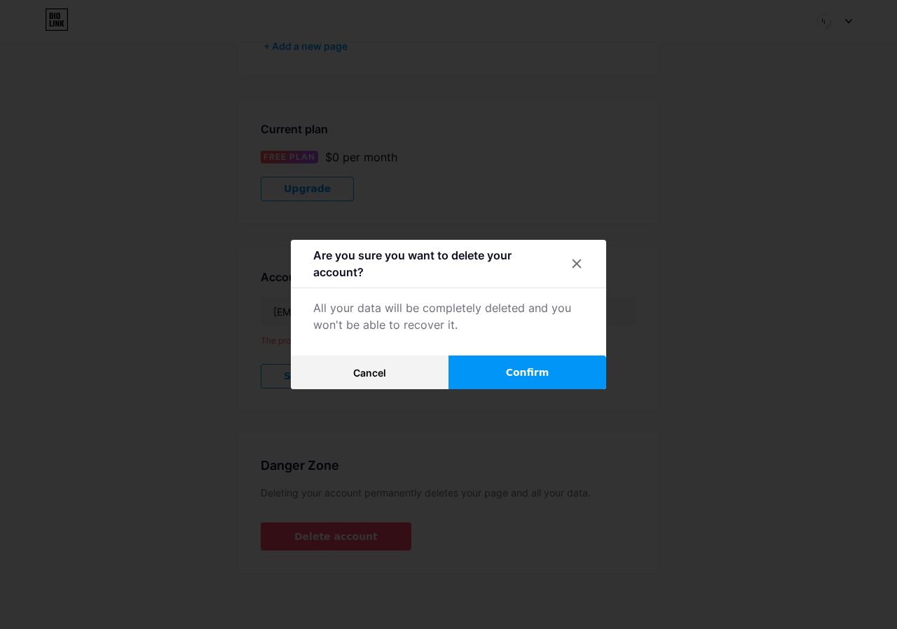
click at [515, 374] on span "Confirm" at bounding box center [527, 372] width 43 height 15
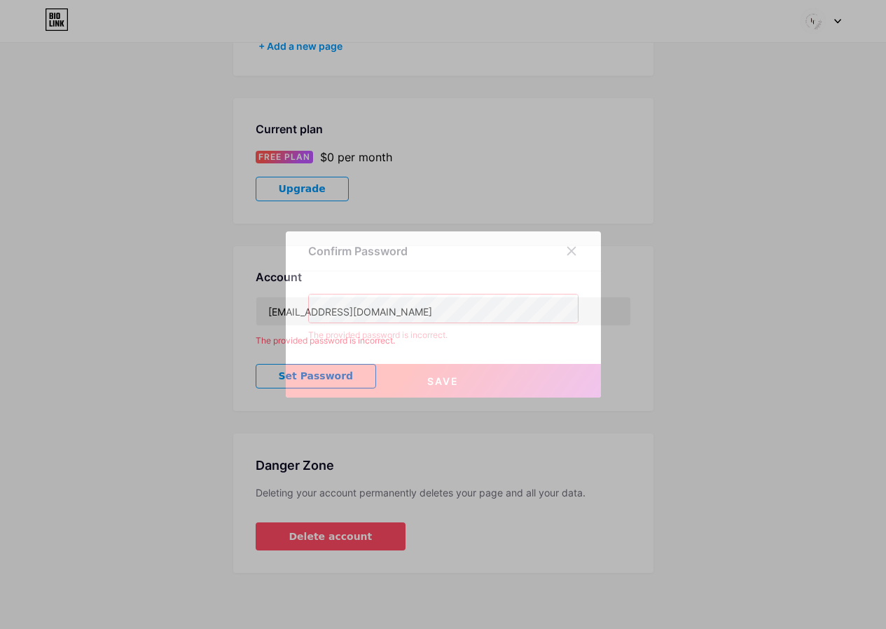
click at [310, 324] on div "Confirm Password The provided password is incorrect. Save" at bounding box center [443, 314] width 315 height 166
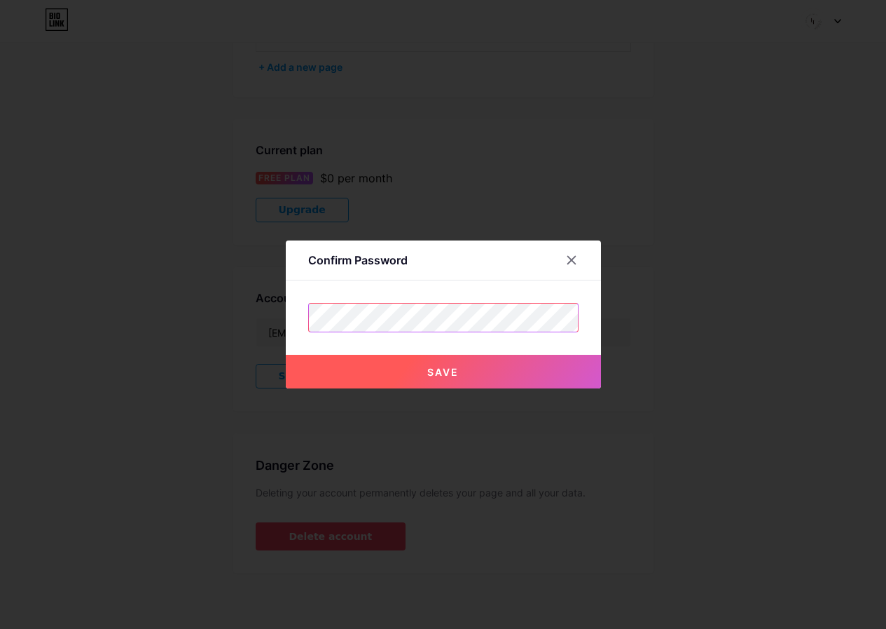
scroll to position [155, 0]
click at [551, 362] on button "Save" at bounding box center [443, 372] width 315 height 34
click at [467, 375] on button "Save" at bounding box center [443, 372] width 315 height 34
click at [577, 259] on icon at bounding box center [571, 259] width 11 height 11
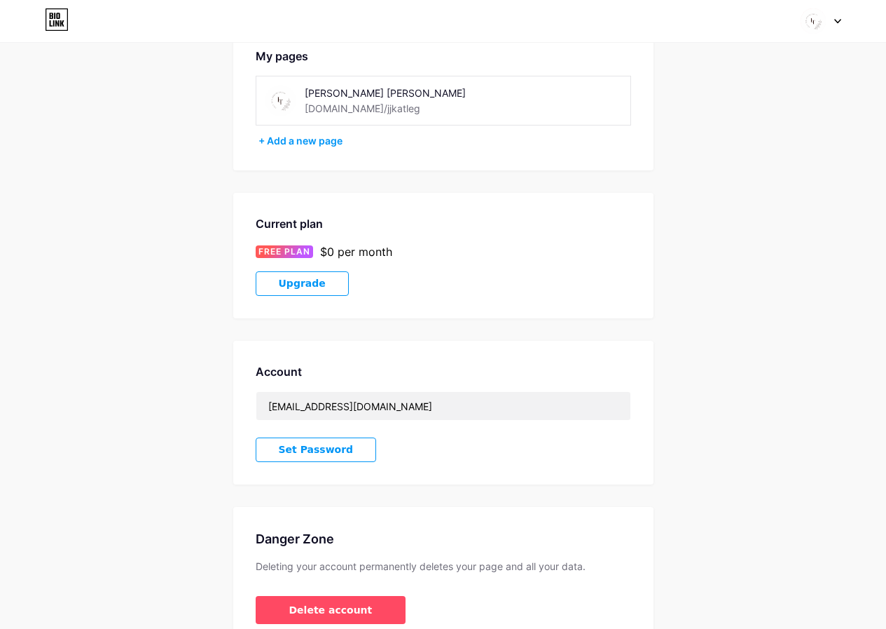
scroll to position [0, 0]
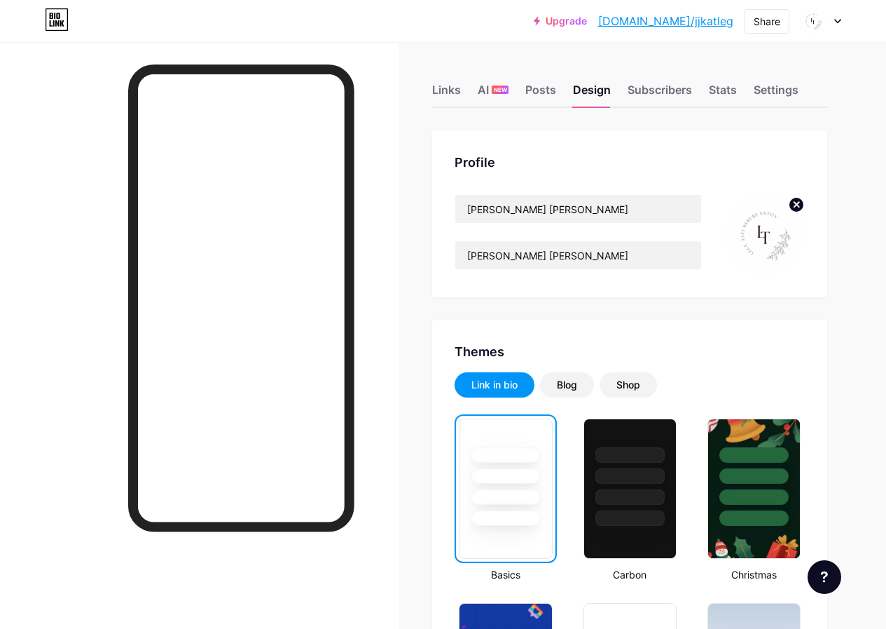
click at [587, 24] on link "Upgrade" at bounding box center [560, 20] width 53 height 11
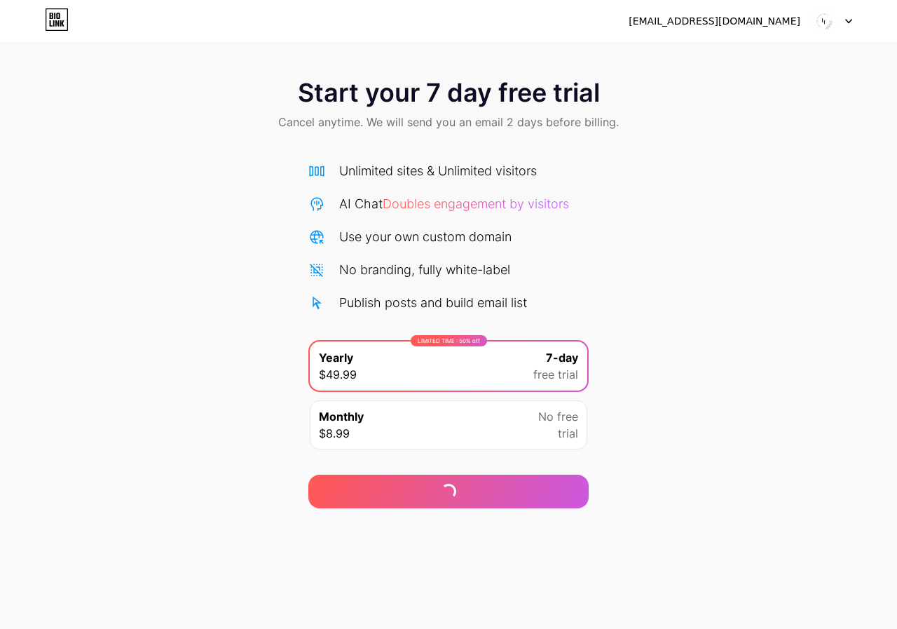
click at [411, 434] on div "Monthly $8.99 No free trial" at bounding box center [448, 424] width 277 height 49
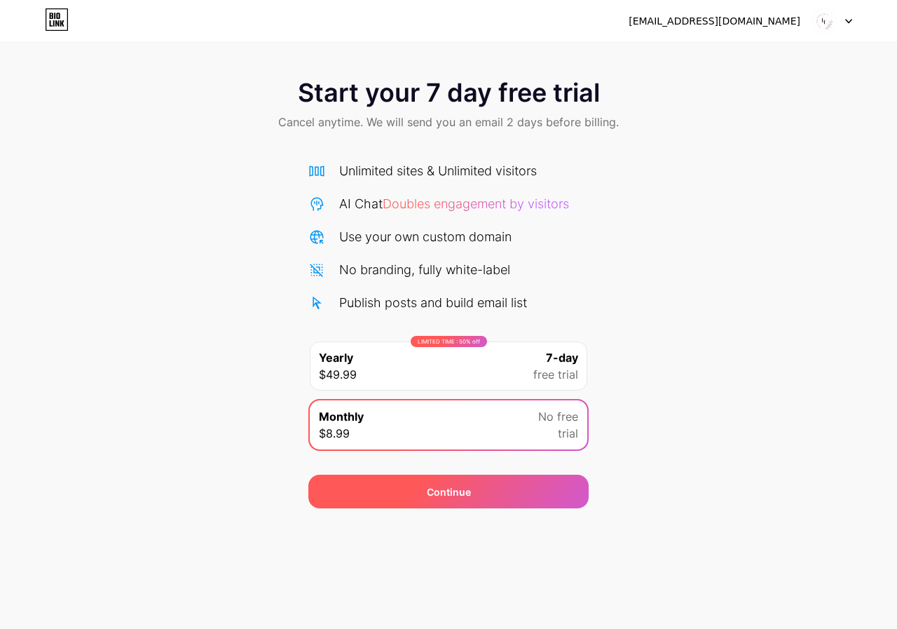
click at [465, 503] on div "Continue" at bounding box center [448, 491] width 280 height 34
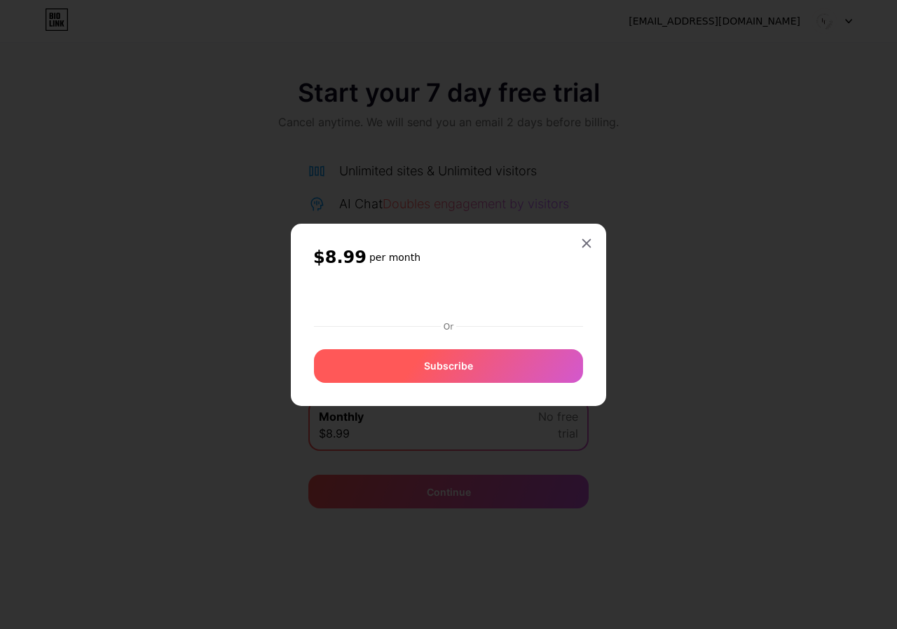
click at [464, 374] on div "Subscribe" at bounding box center [448, 366] width 269 height 34
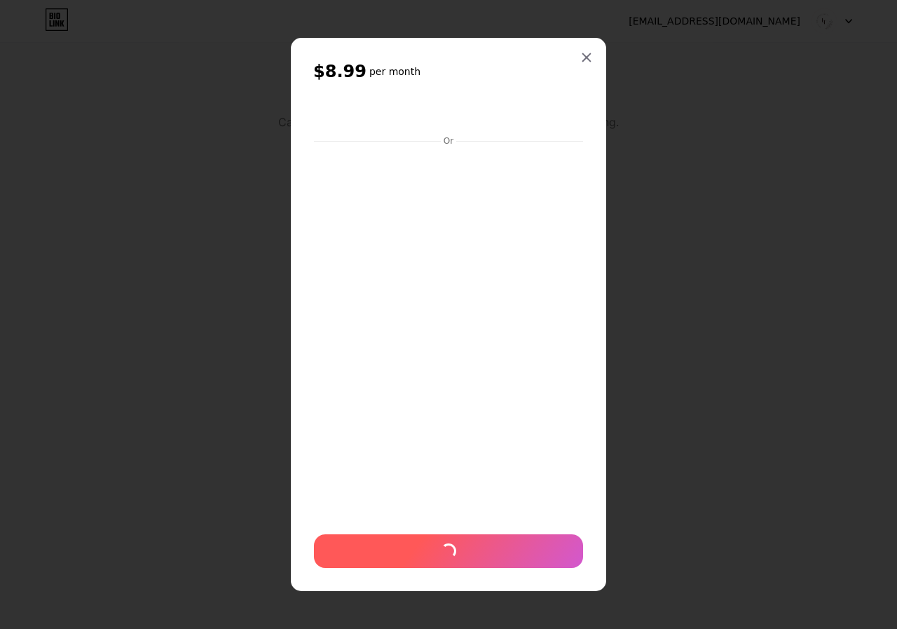
click at [444, 561] on div at bounding box center [448, 551] width 269 height 34
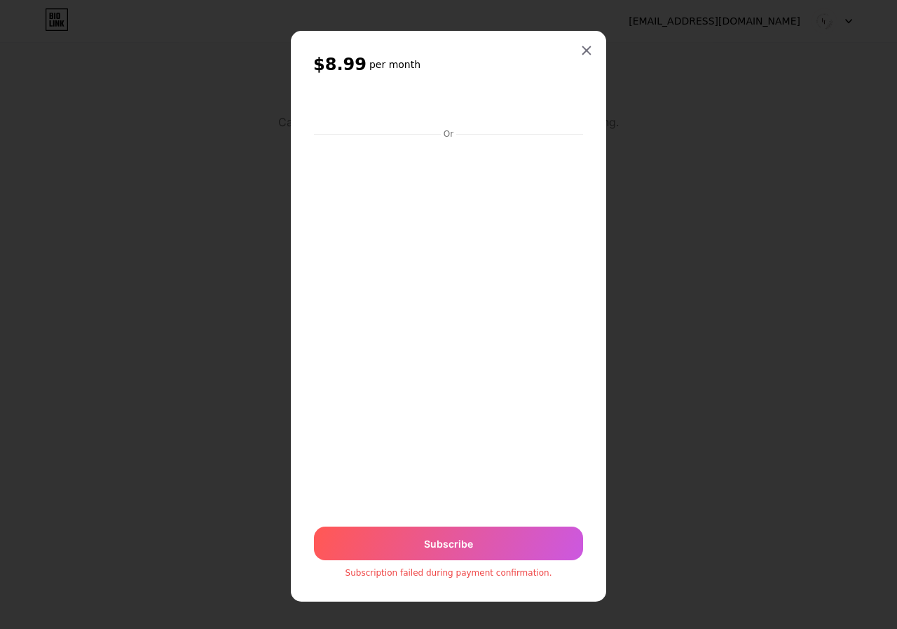
click at [581, 55] on icon at bounding box center [586, 50] width 11 height 11
